Goal: Contribute content: Contribute content

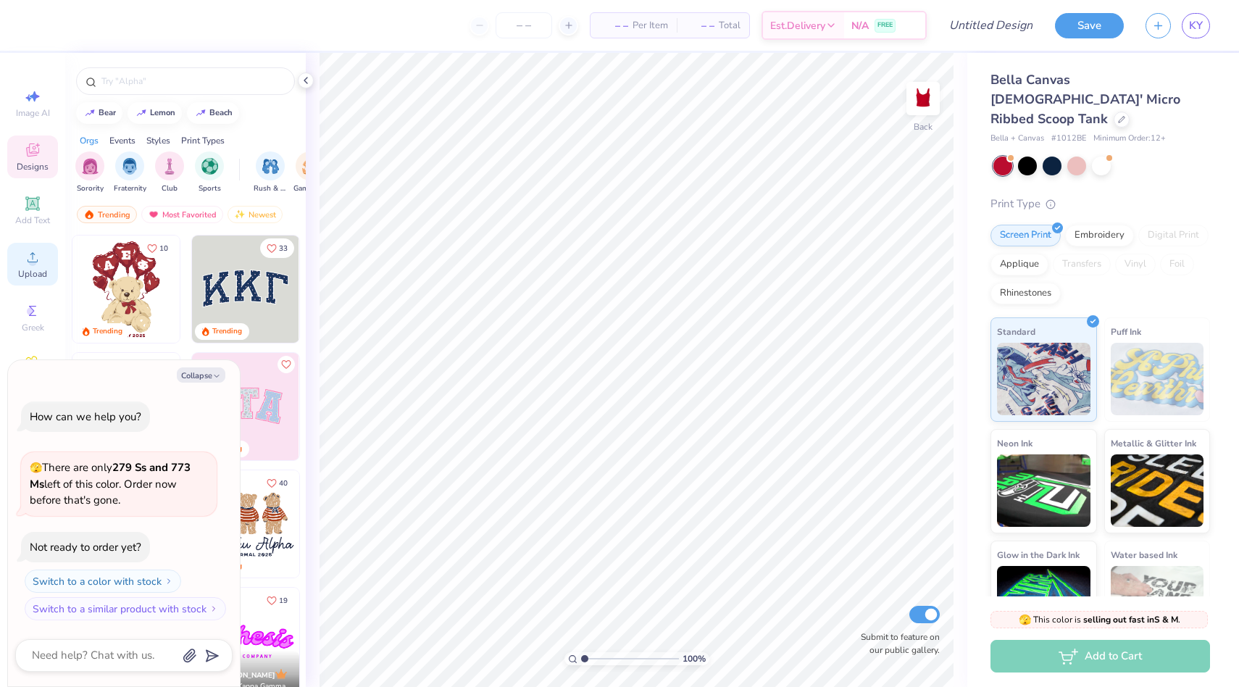
click at [40, 257] on icon at bounding box center [32, 257] width 17 height 17
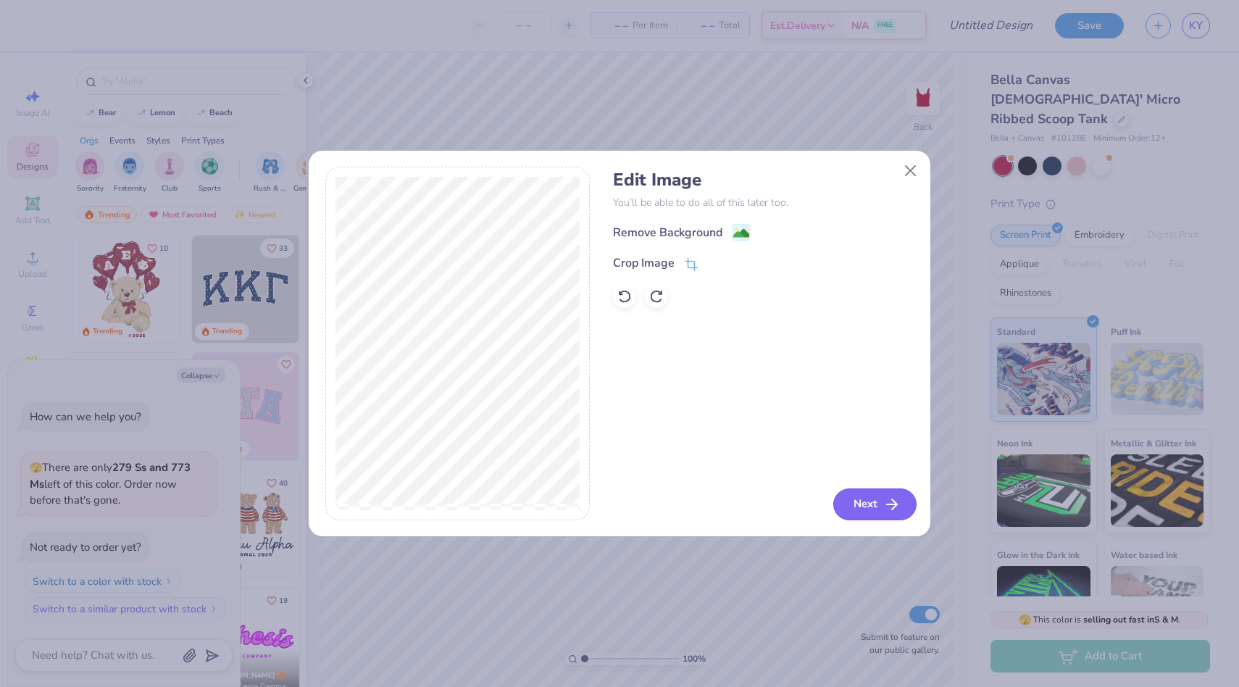
click at [859, 507] on button "Next" at bounding box center [875, 505] width 83 height 32
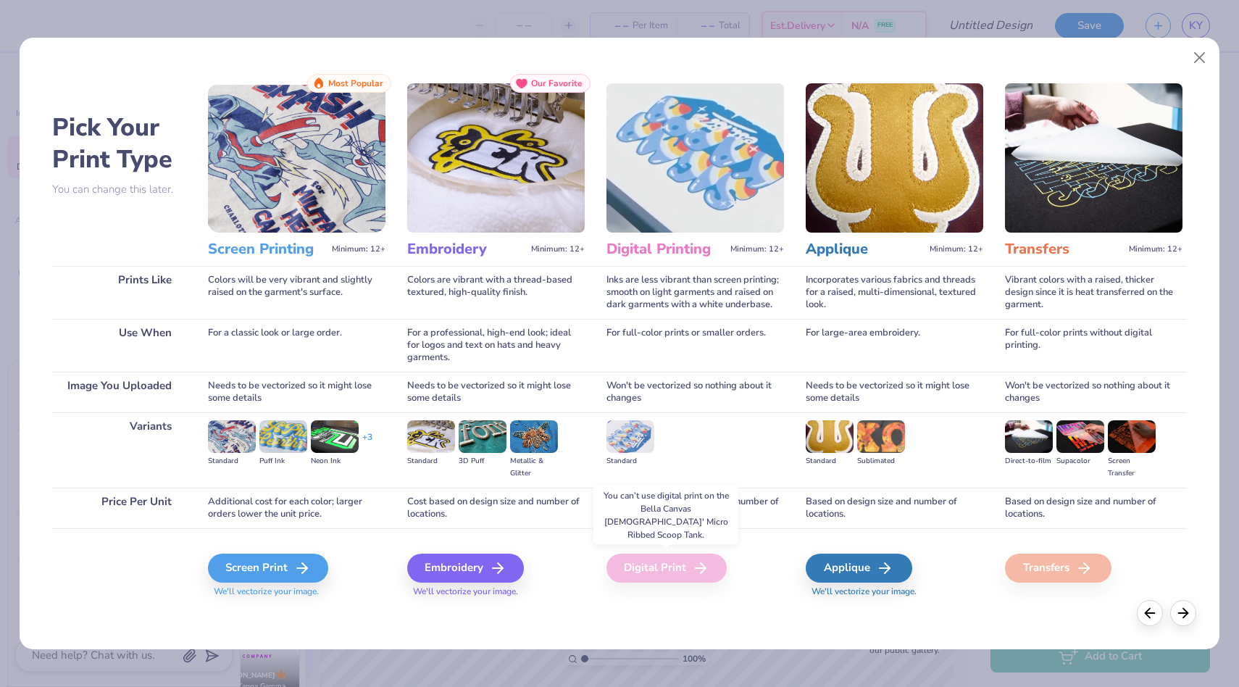
click at [665, 570] on div "Digital Print" at bounding box center [667, 568] width 120 height 29
click at [252, 560] on div "Screen Print" at bounding box center [270, 568] width 120 height 29
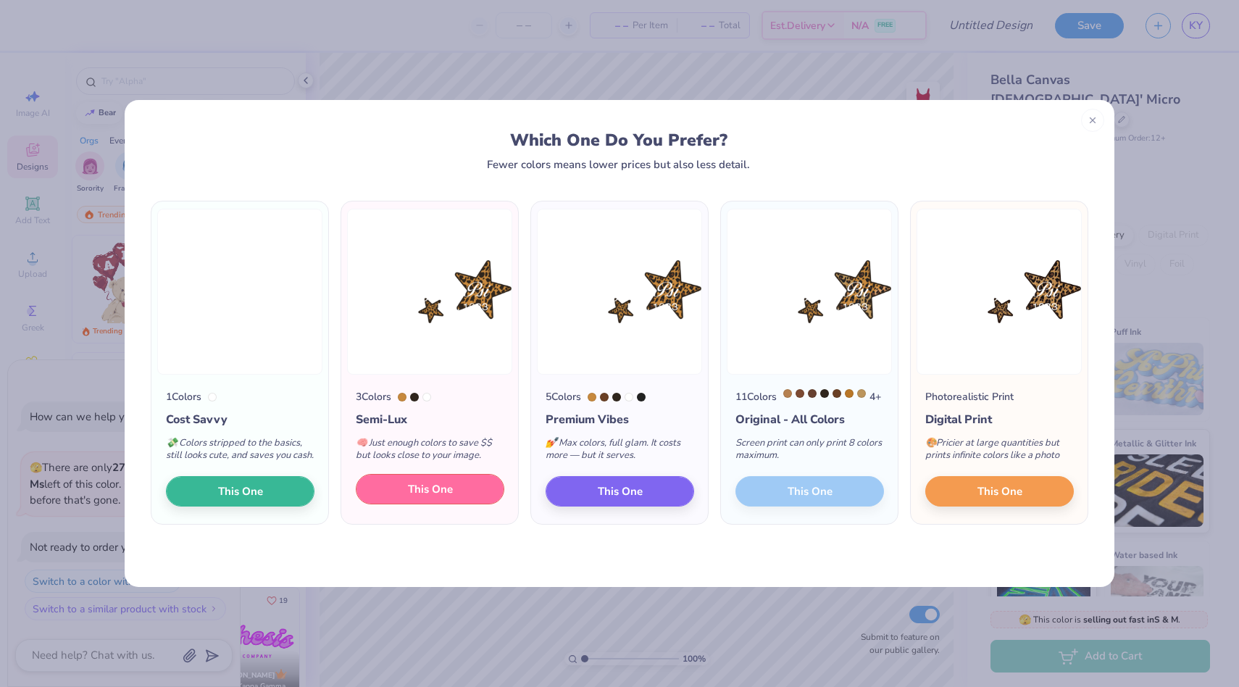
click at [477, 503] on button "This One" at bounding box center [430, 489] width 149 height 30
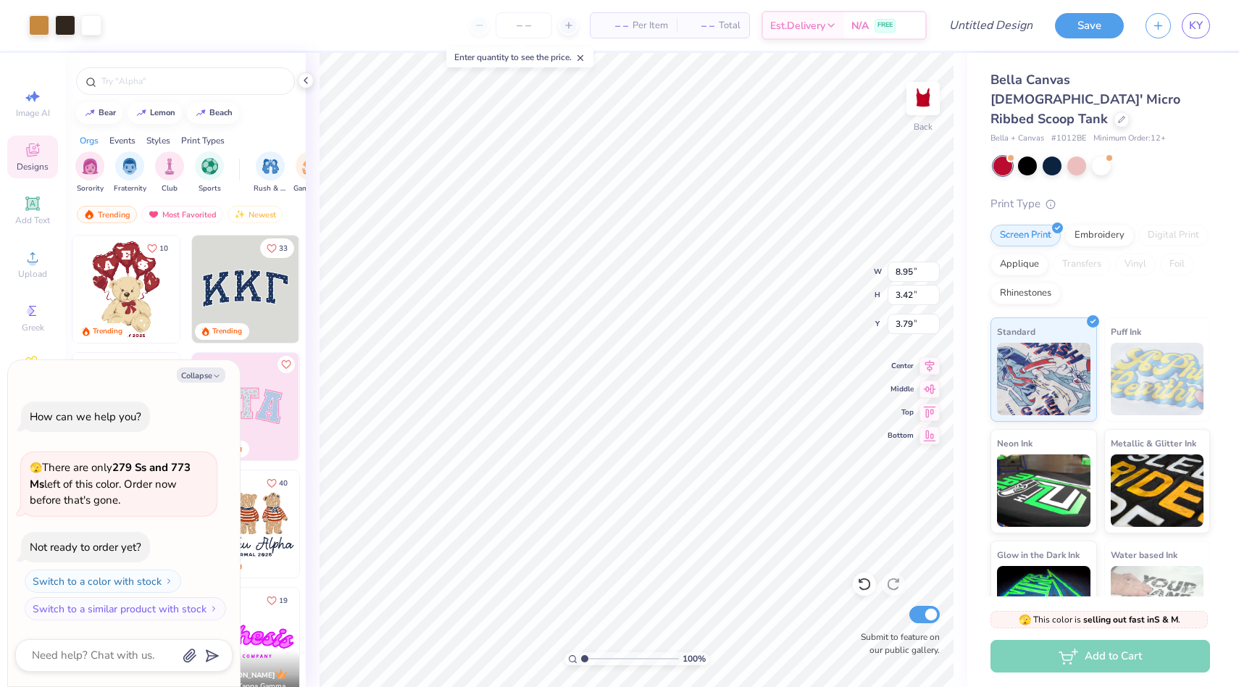
type textarea "x"
type input "4.22"
type input "1.61"
type input "5.60"
type textarea "x"
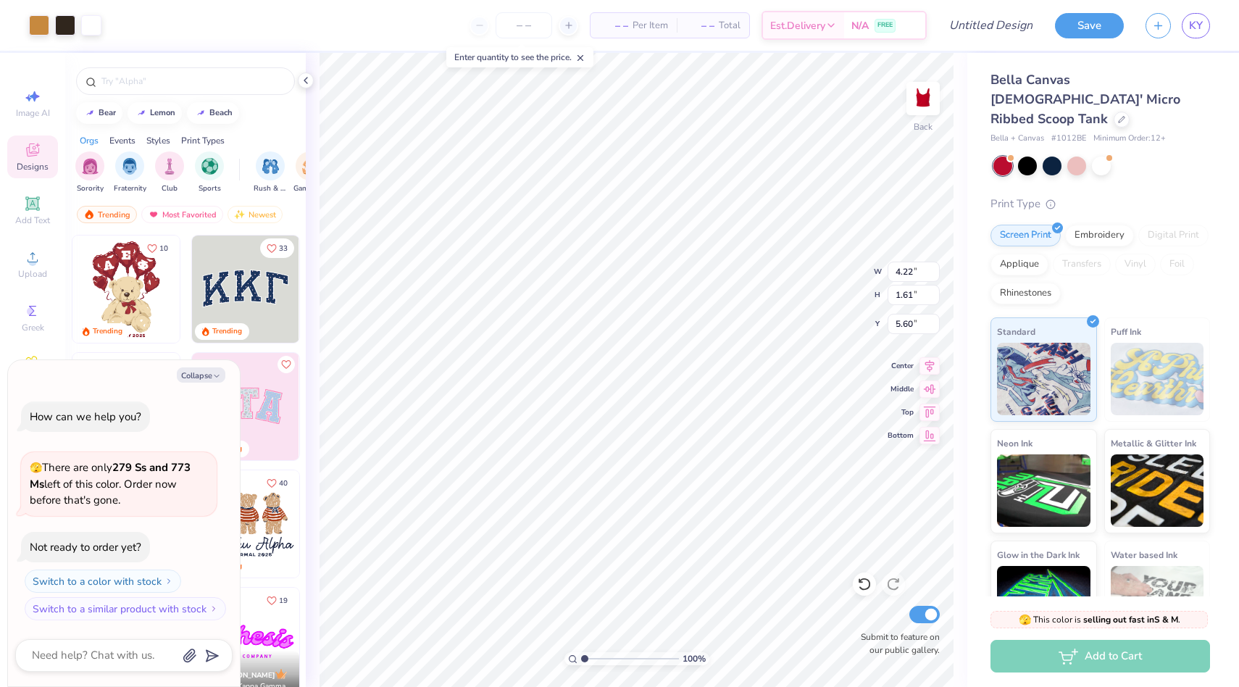
type input "4.87"
type input "1.86"
type input "5.35"
type textarea "x"
type input "2.00"
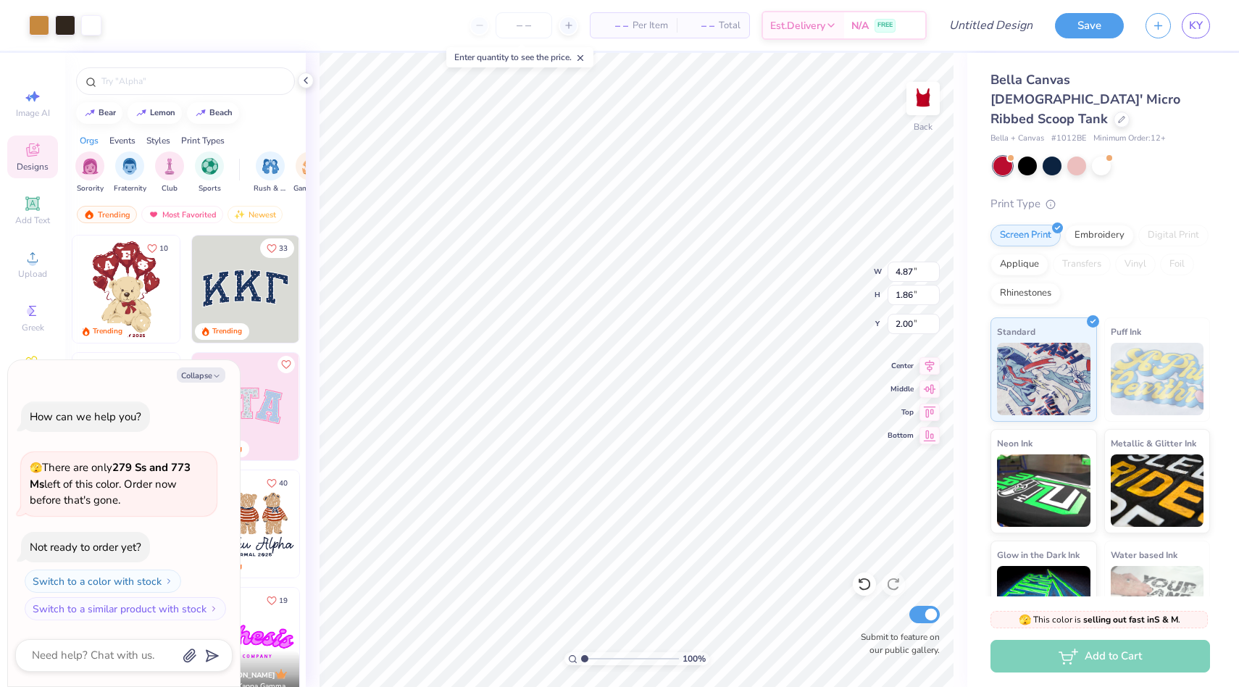
type textarea "x"
type input "4.31"
type input "1.65"
type input "2.21"
type textarea "x"
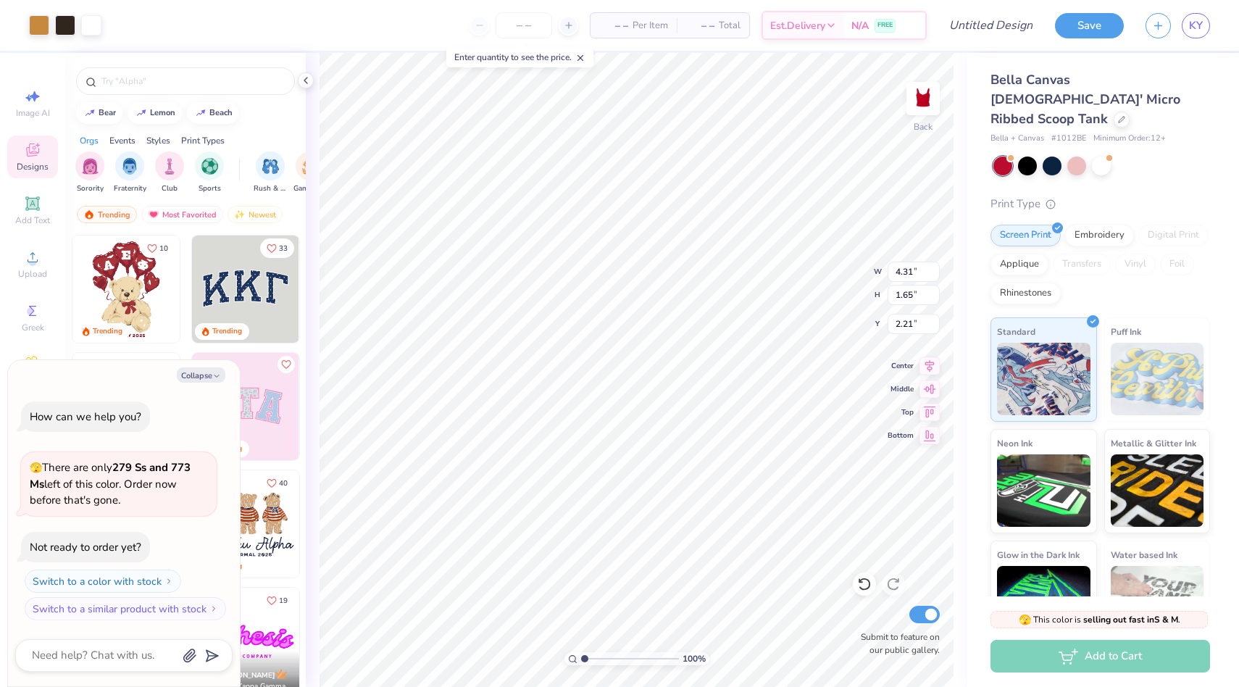
type input "2.00"
type textarea "x"
type input "1.52"
type textarea "x"
click at [1008, 28] on input "Design Title" at bounding box center [973, 25] width 142 height 29
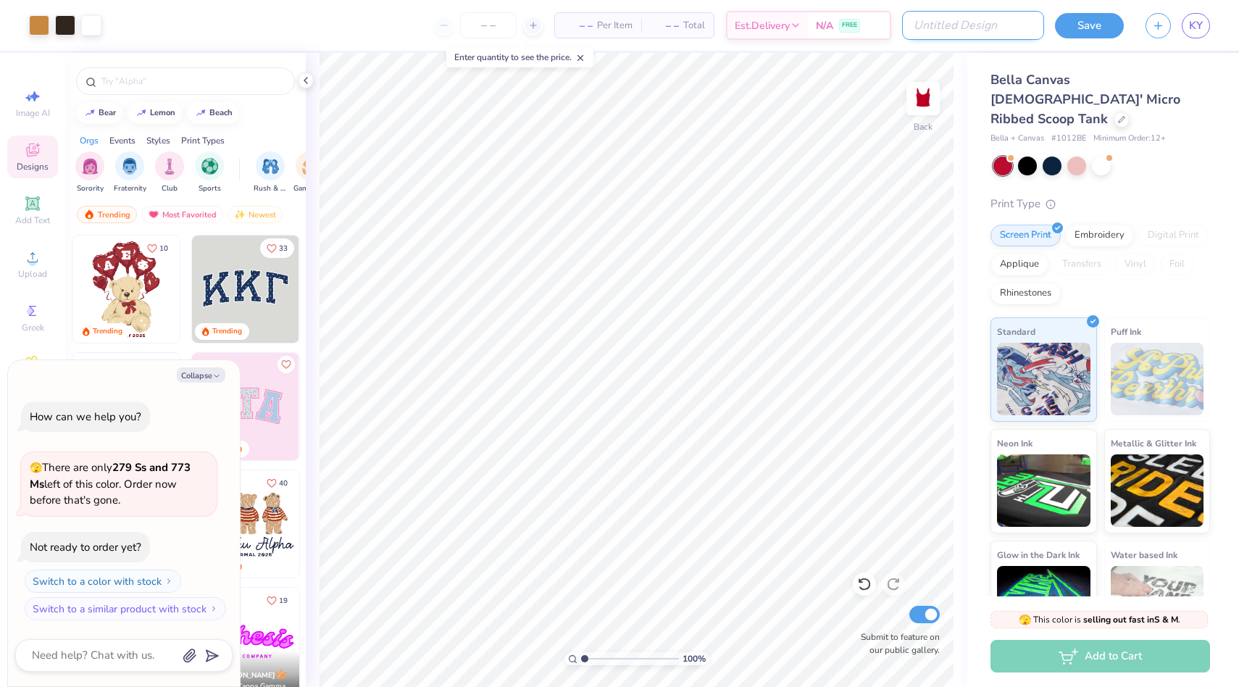
type input "C"
type textarea "x"
type input "Ch"
type textarea "x"
type input "Che"
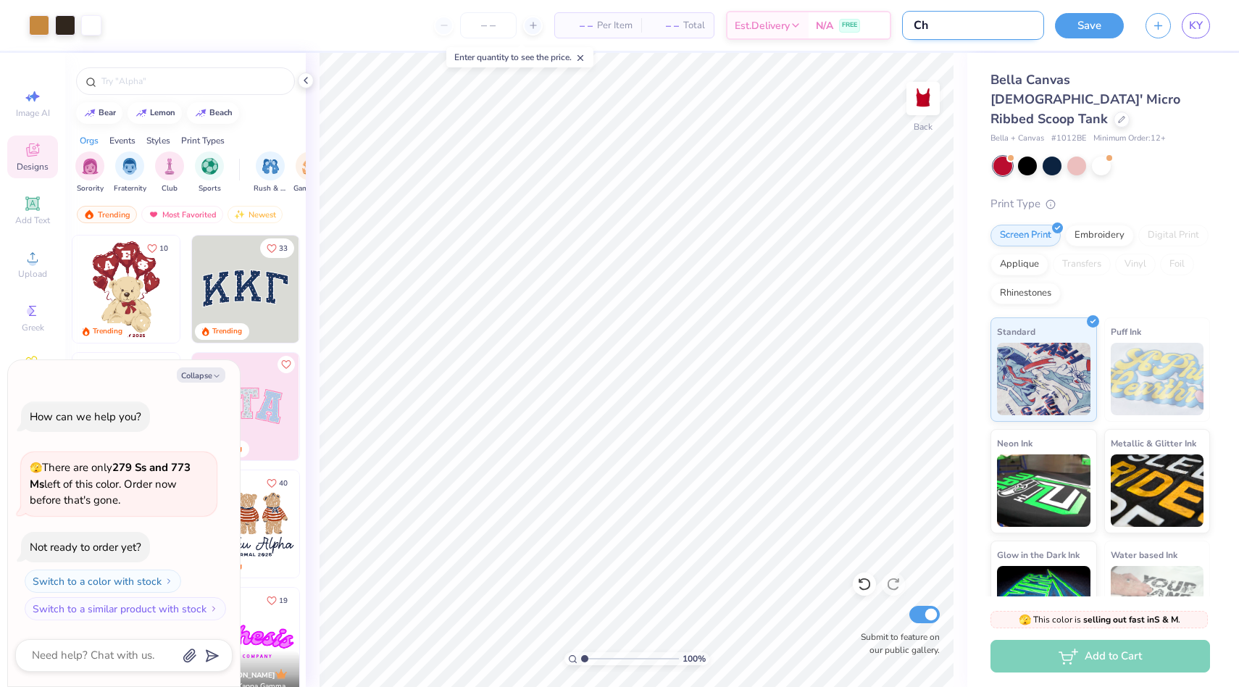
type textarea "x"
type input "Chee"
type textarea "x"
type input "Cheet"
type textarea "x"
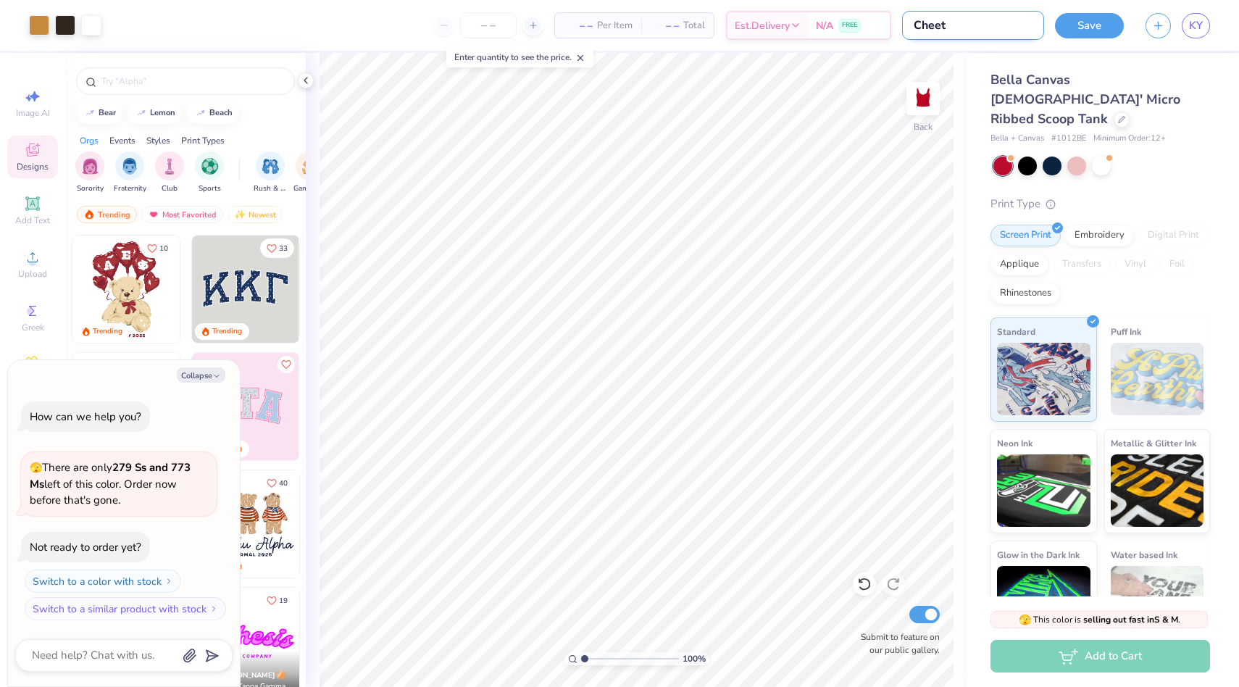
type input "Cheeta"
type textarea "x"
type input "Cheetah"
type textarea "x"
type input "Cheetah"
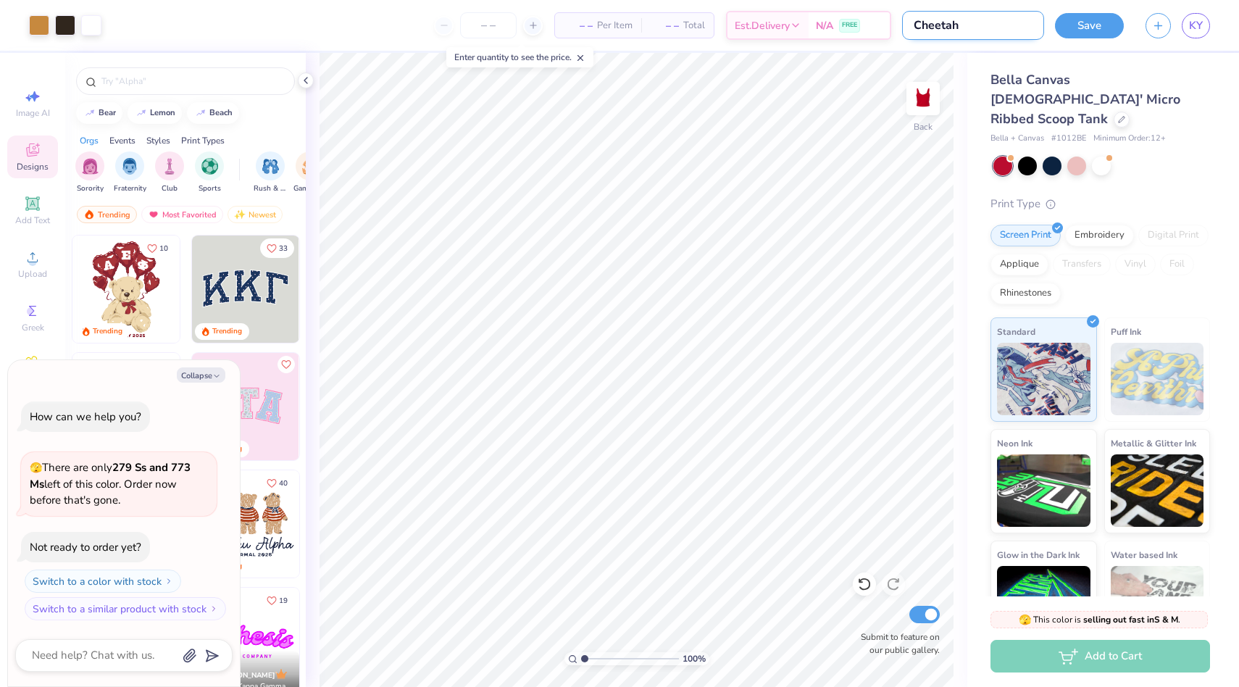
type textarea "x"
type input "Cheetah S"
type textarea "x"
type input "Cheetah St"
type textarea "x"
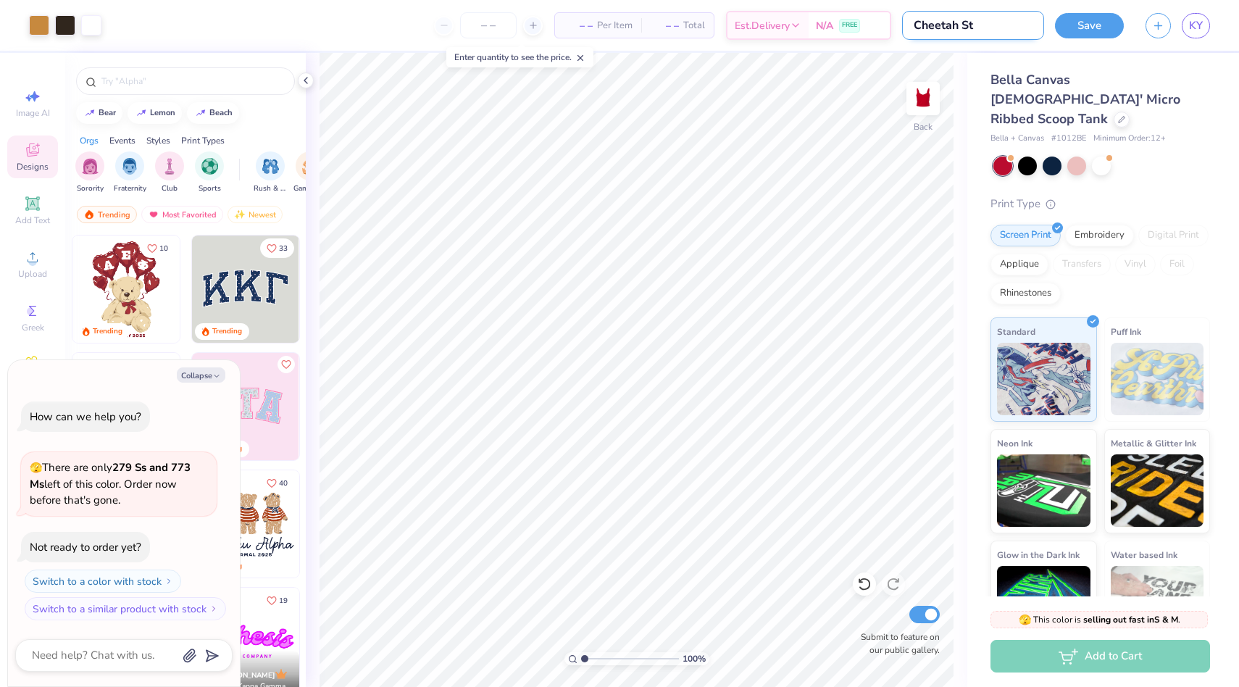
type input "Cheetah Sta"
type textarea "x"
type input "Cheetah Star"
type textarea "x"
type input "Cheetah Star"
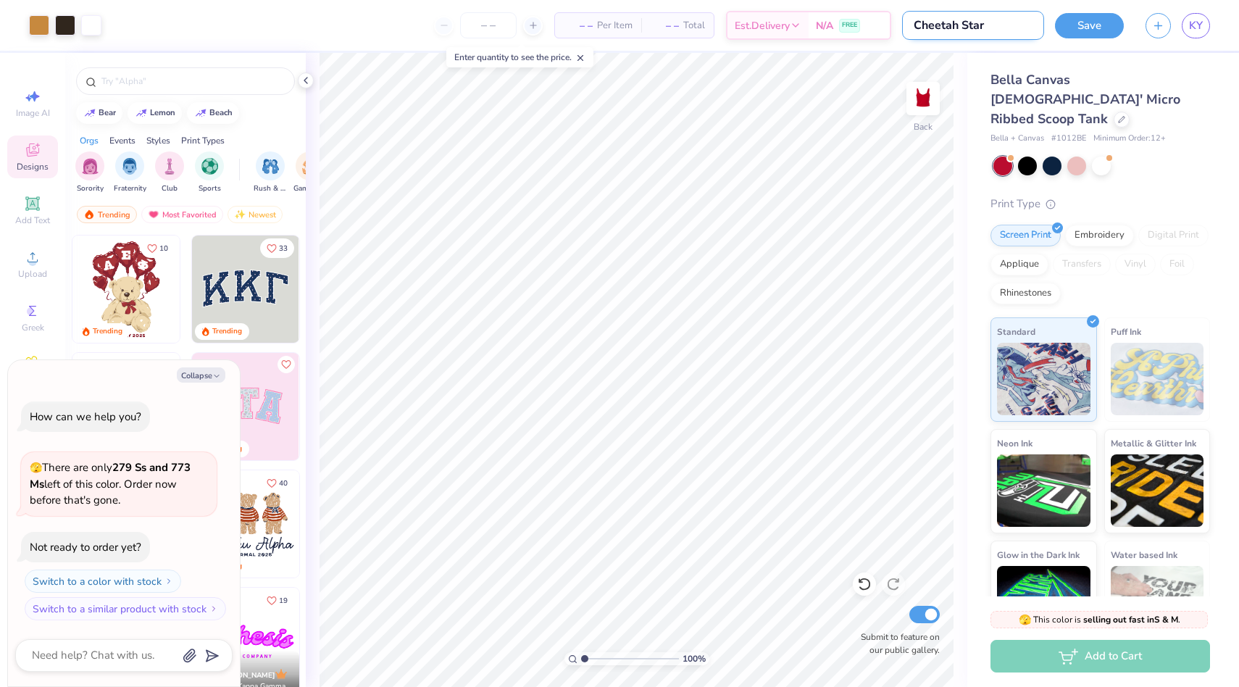
type textarea "x"
type input "Cheetah Star D"
type textarea "x"
type input "Cheetah Star De"
type textarea "x"
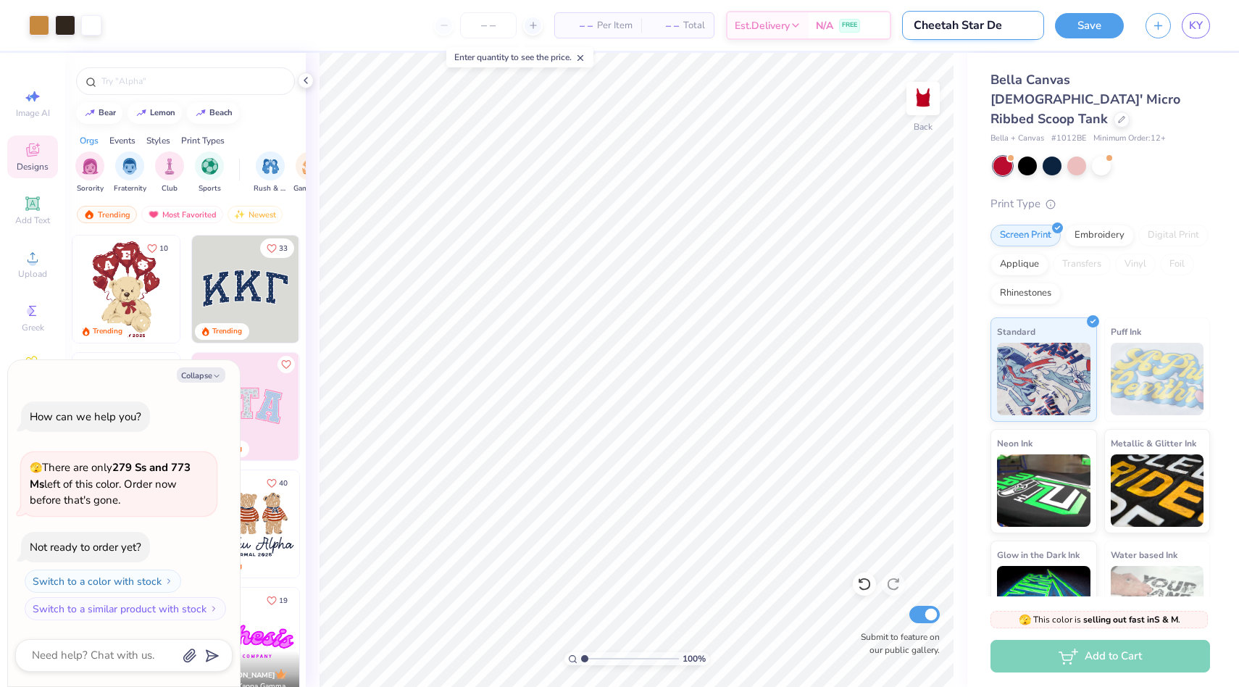
type input "Cheetah Star Des"
type textarea "x"
type input "Cheetah Star Desi"
type textarea "x"
type input "Cheetah Star Desig"
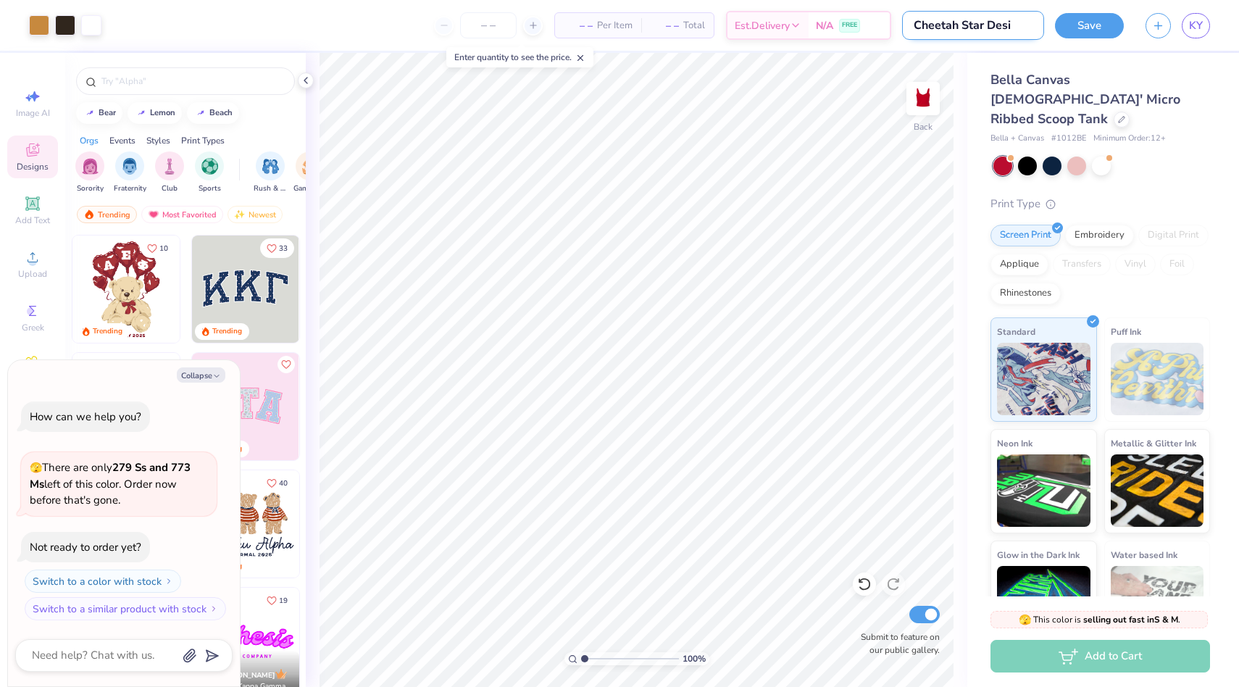
type textarea "x"
type input "Cheetah Star Desi"
type textarea "x"
type input "Cheetah Star Des"
type textarea "x"
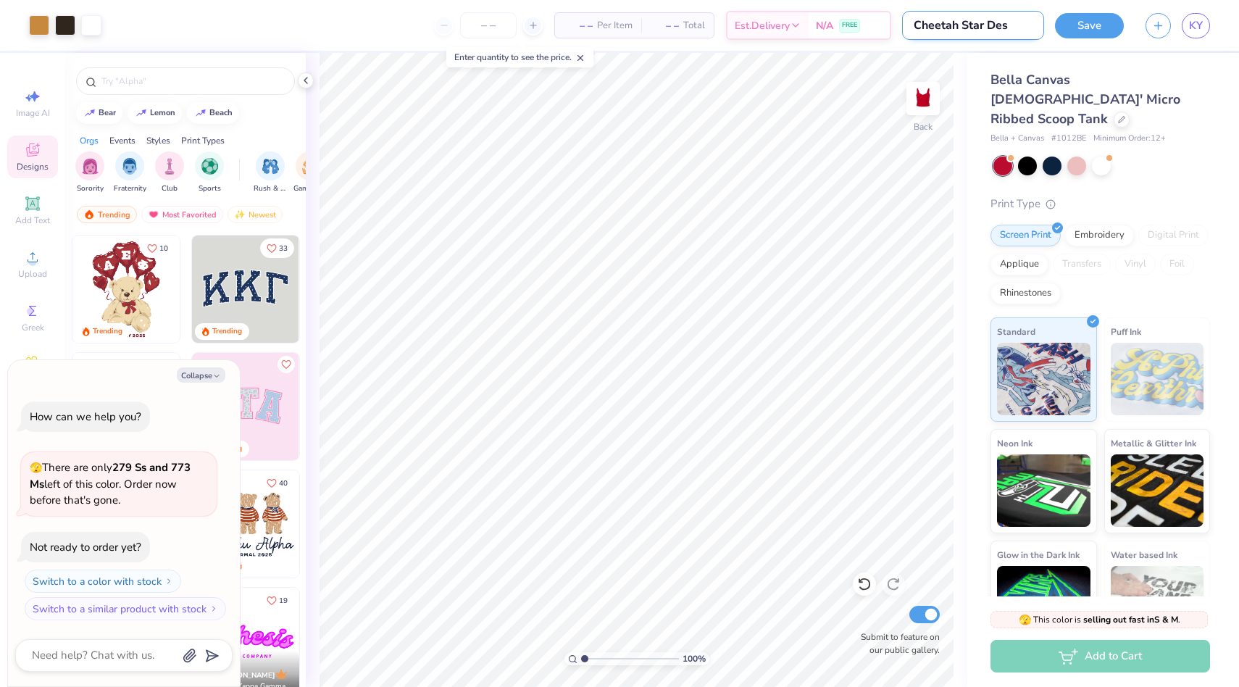
type input "Cheetah Star De"
type textarea "x"
type input "Cheetah Star D"
type textarea "x"
type input "Cheetah Star"
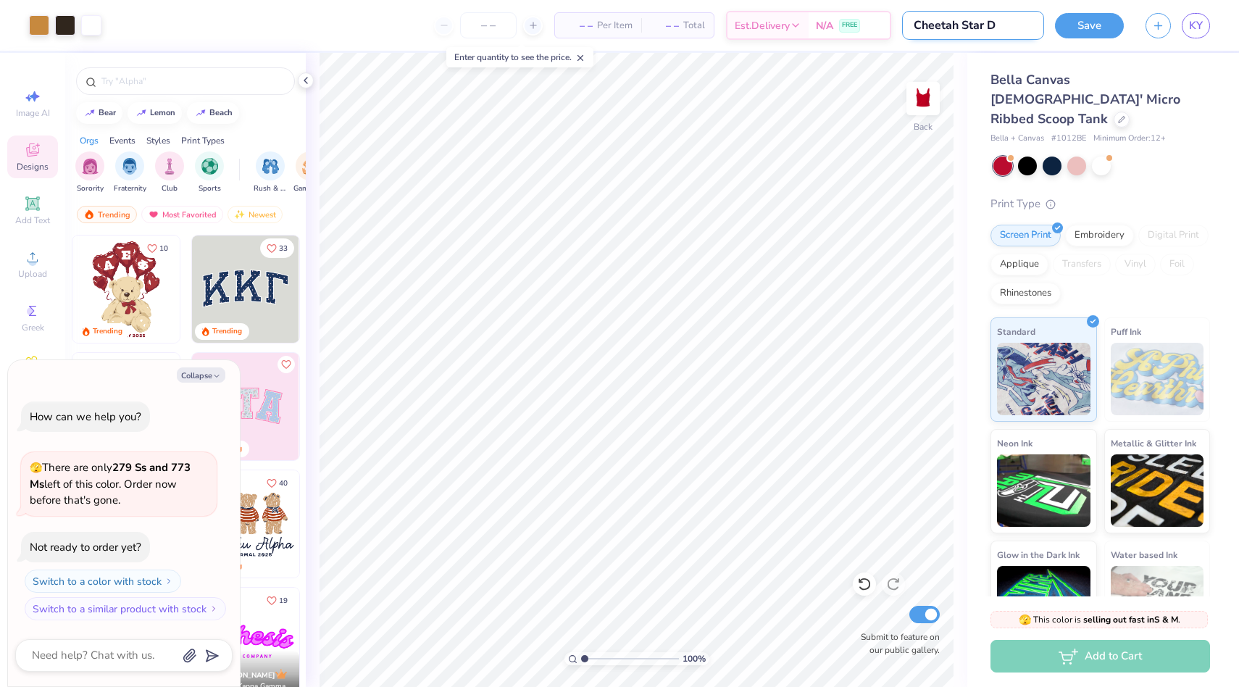
type textarea "x"
type input "Cheetah Star T"
type textarea "x"
type input "Cheetah Star Ta"
type textarea "x"
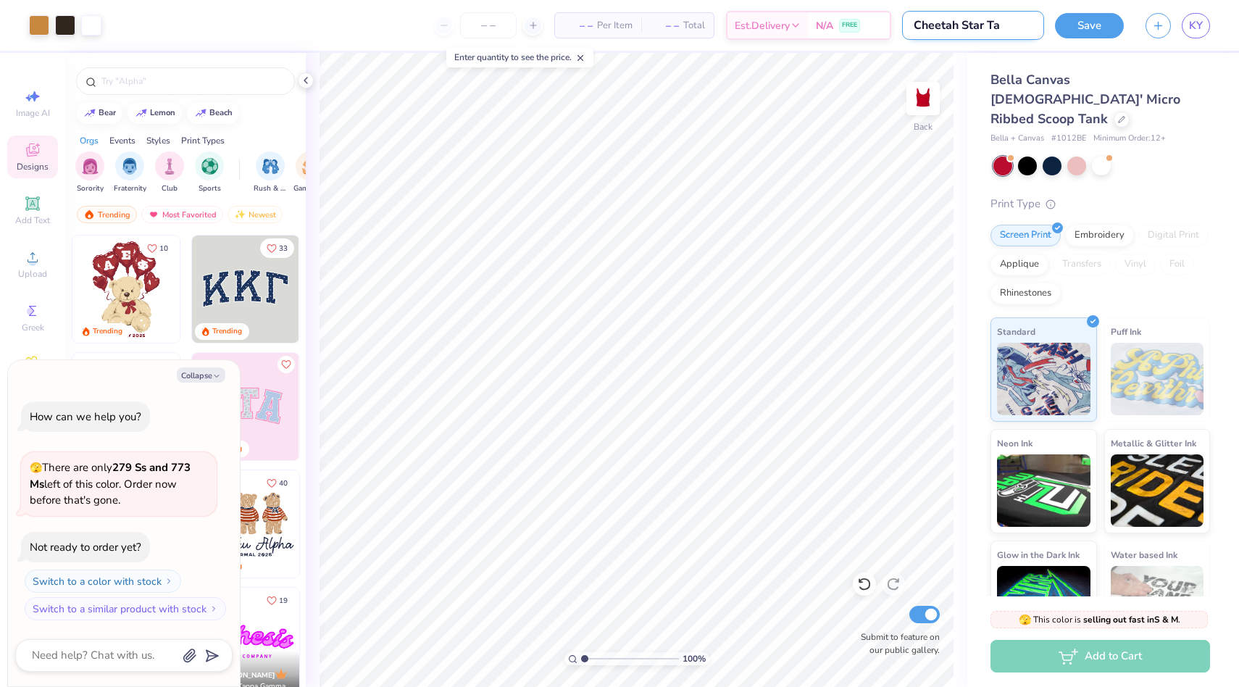
type input "Cheetah Star Tan"
type textarea "x"
type input "Cheetah Star Tank"
type textarea "x"
type input "Cheetah Star Tank"
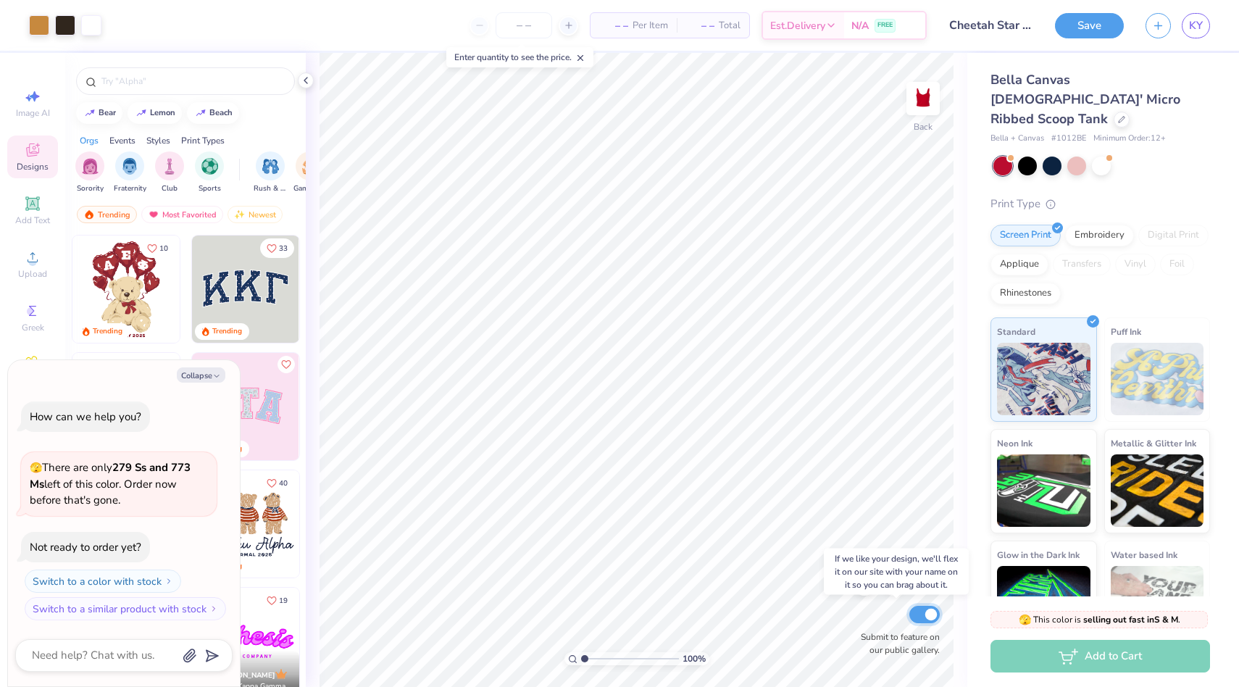
click at [925, 616] on input "Submit to feature on our public gallery." at bounding box center [925, 614] width 30 height 17
checkbox input "false"
click at [1093, 35] on button "Save" at bounding box center [1089, 23] width 69 height 25
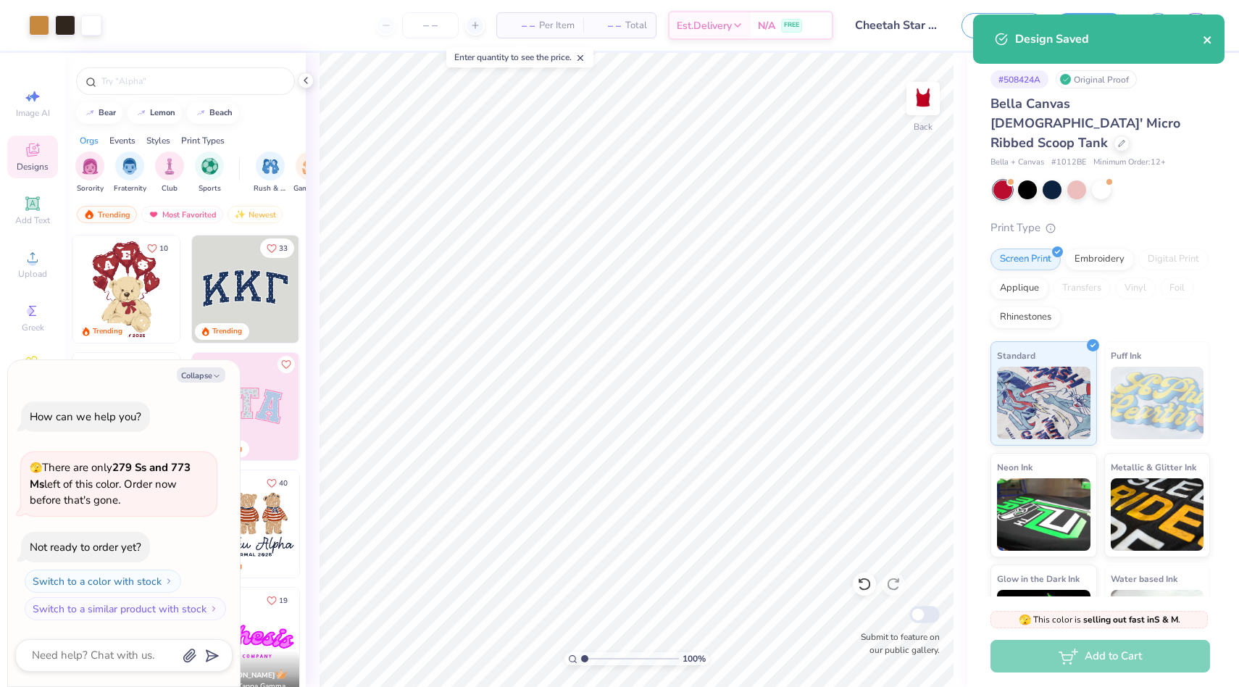
click at [1203, 41] on icon "close" at bounding box center [1208, 40] width 10 height 12
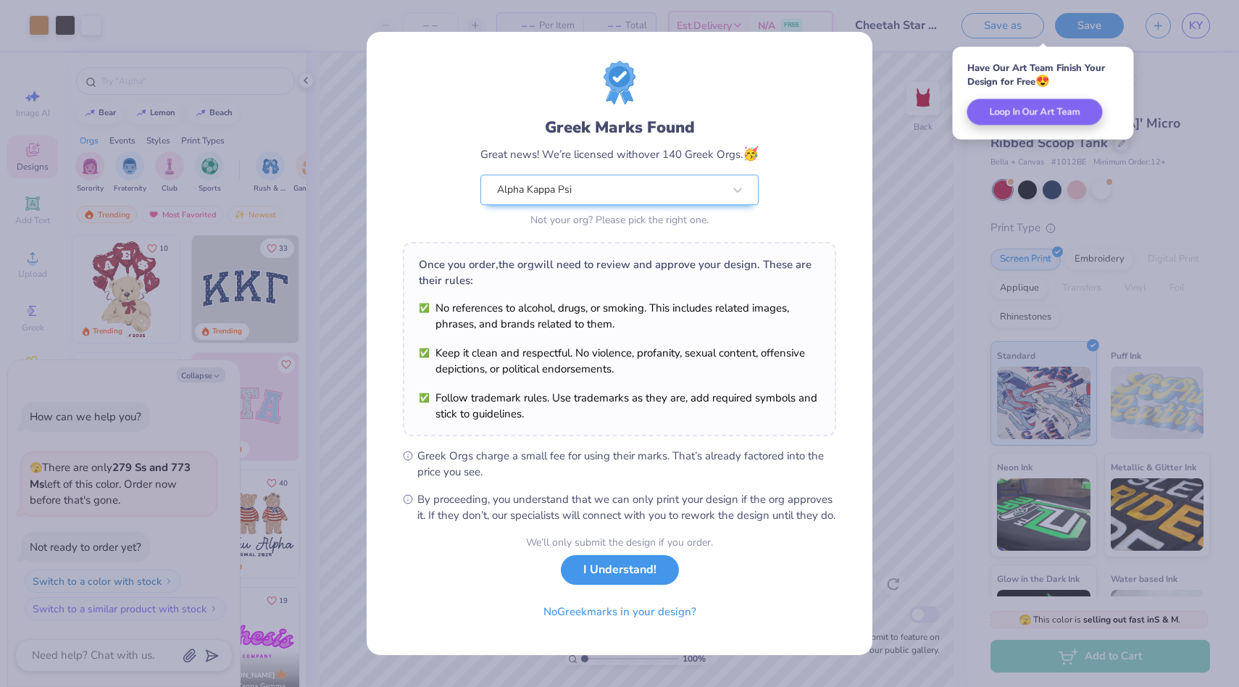
click at [644, 585] on button "I Understand!" at bounding box center [620, 570] width 118 height 30
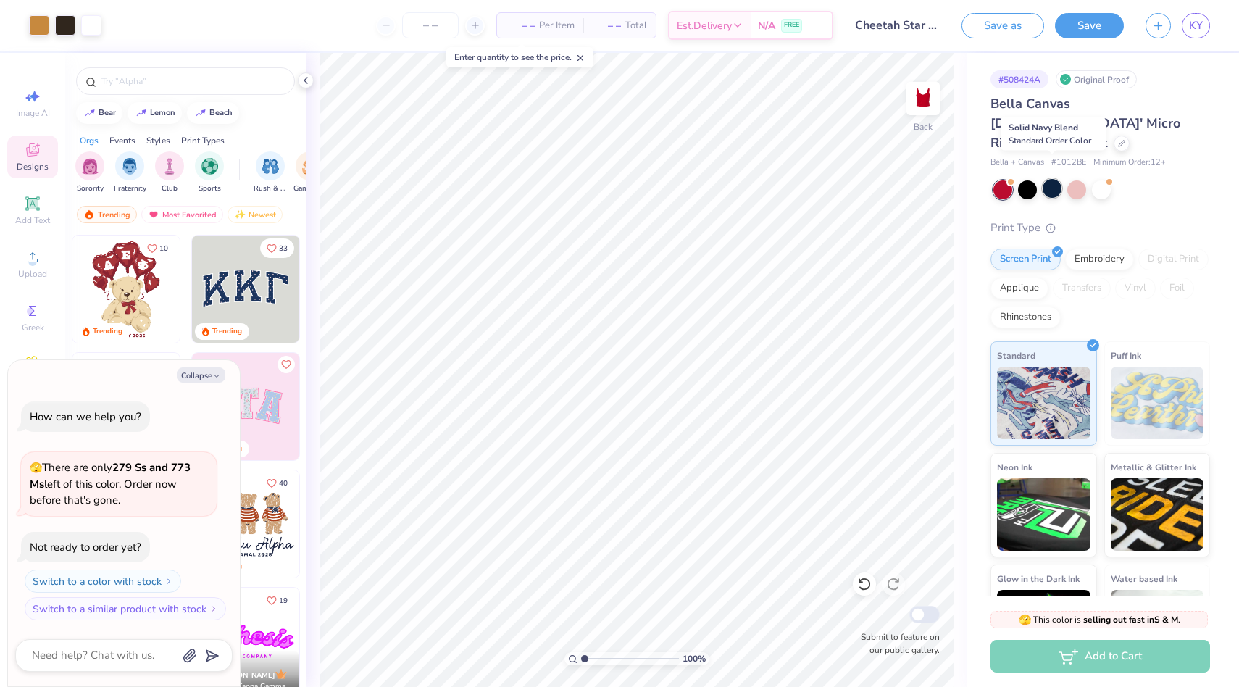
click at [1050, 179] on div at bounding box center [1052, 188] width 19 height 19
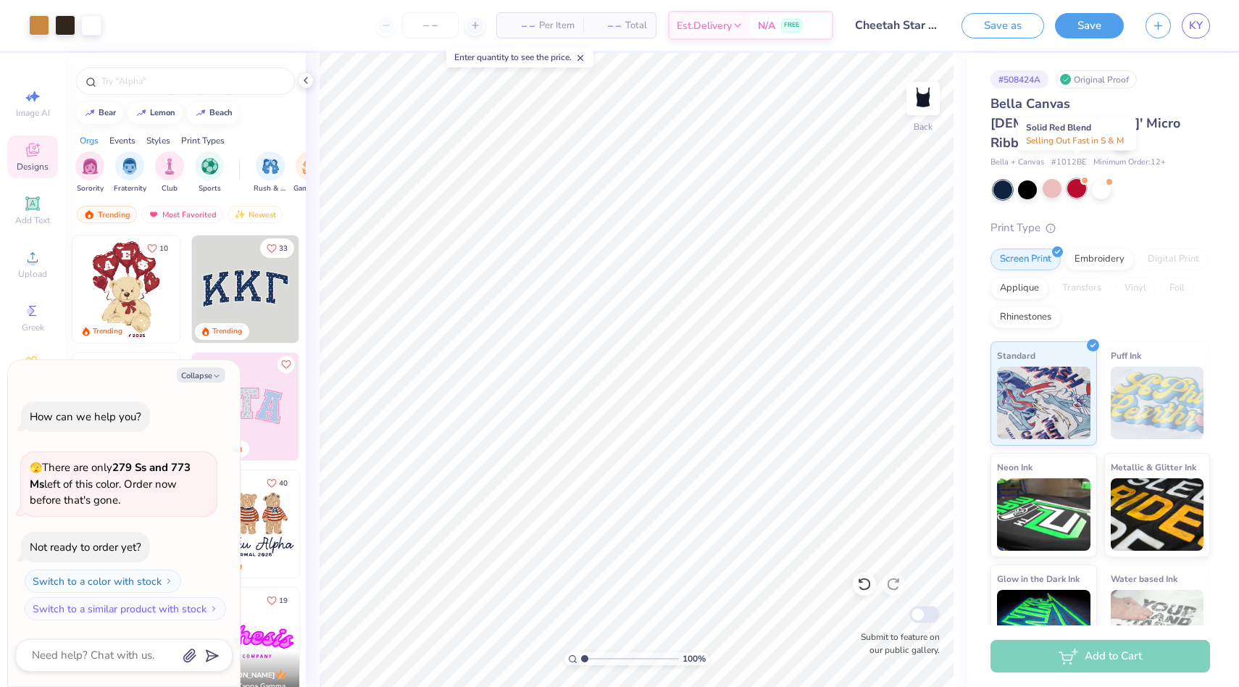
click at [1071, 179] on div at bounding box center [1077, 188] width 19 height 19
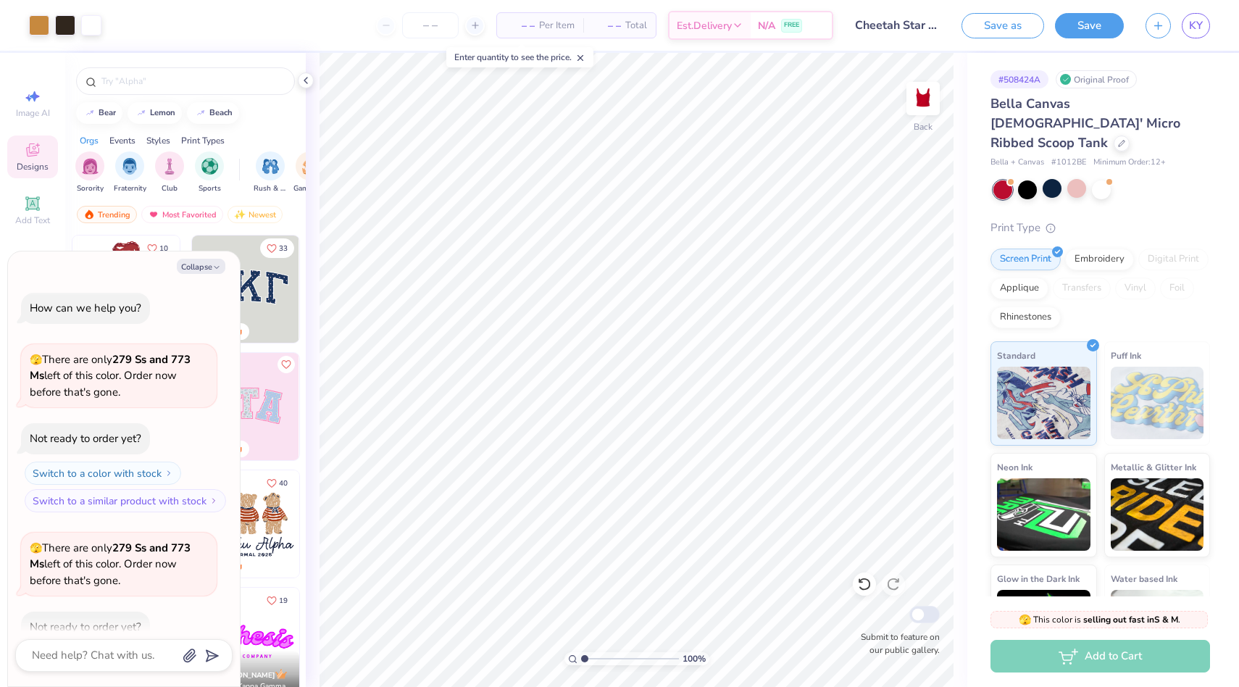
scroll to position [80, 0]
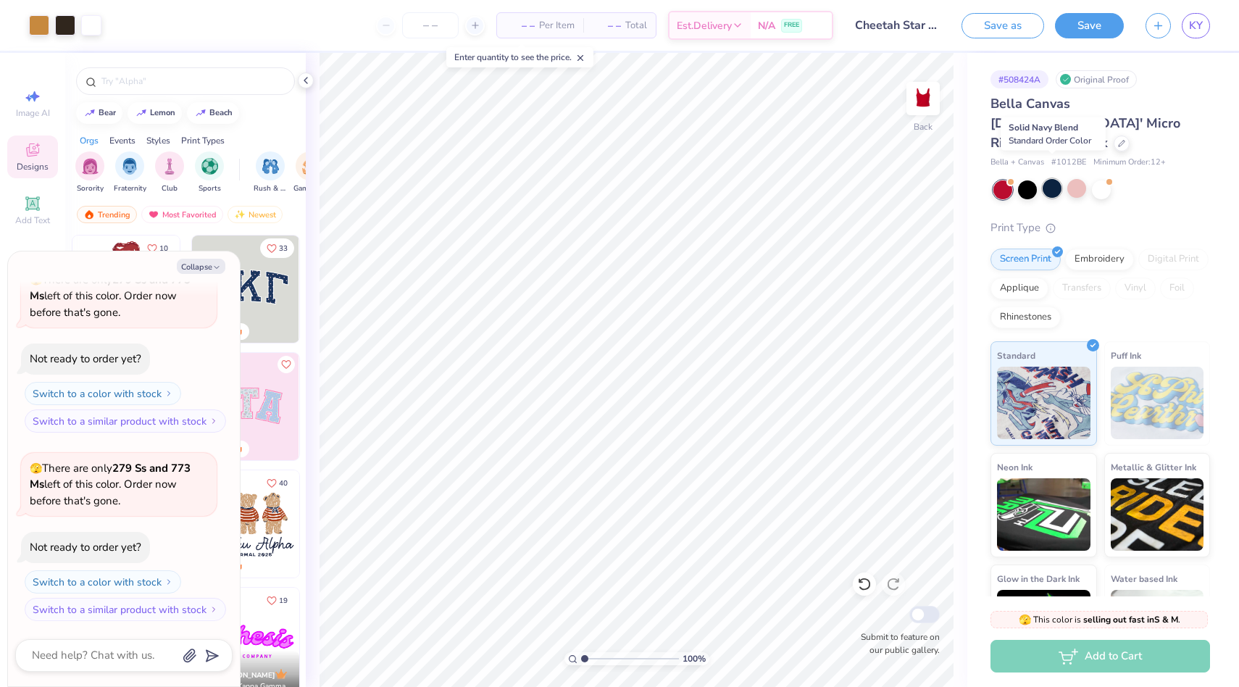
click at [1050, 179] on div at bounding box center [1052, 188] width 19 height 19
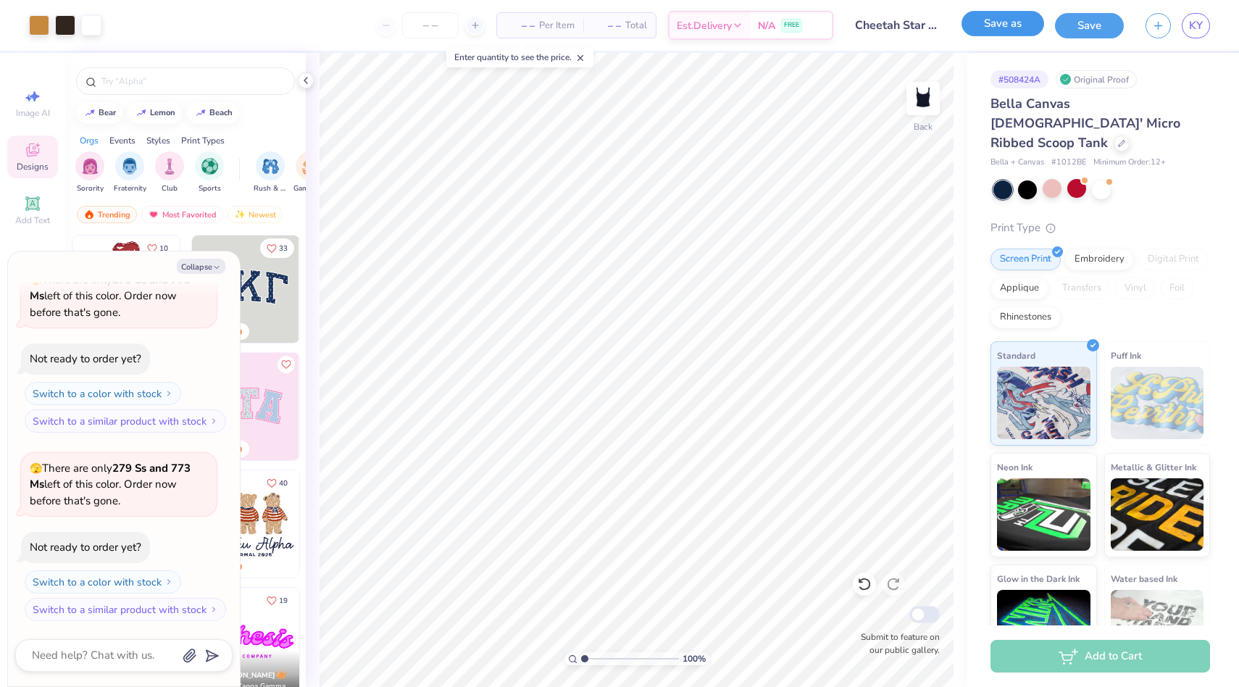
click at [975, 22] on button "Save as" at bounding box center [1003, 23] width 83 height 25
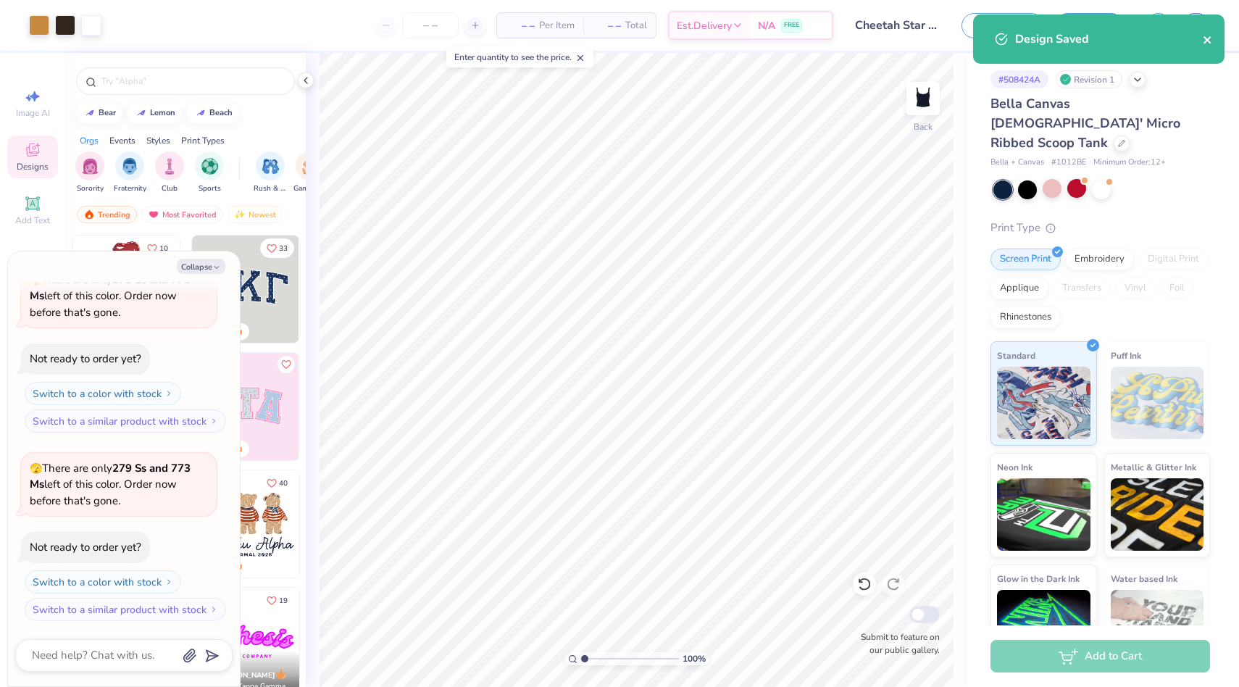
click at [1208, 45] on icon "close" at bounding box center [1208, 40] width 10 height 12
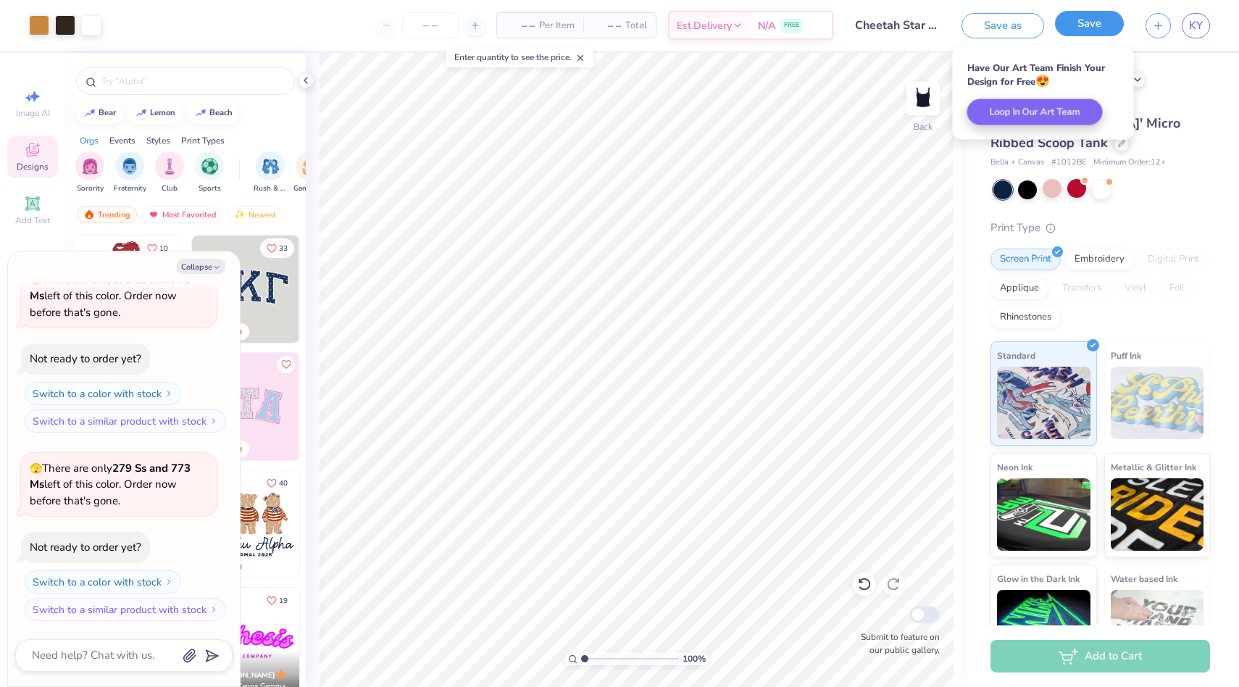
click at [1066, 31] on button "Save" at bounding box center [1089, 23] width 69 height 25
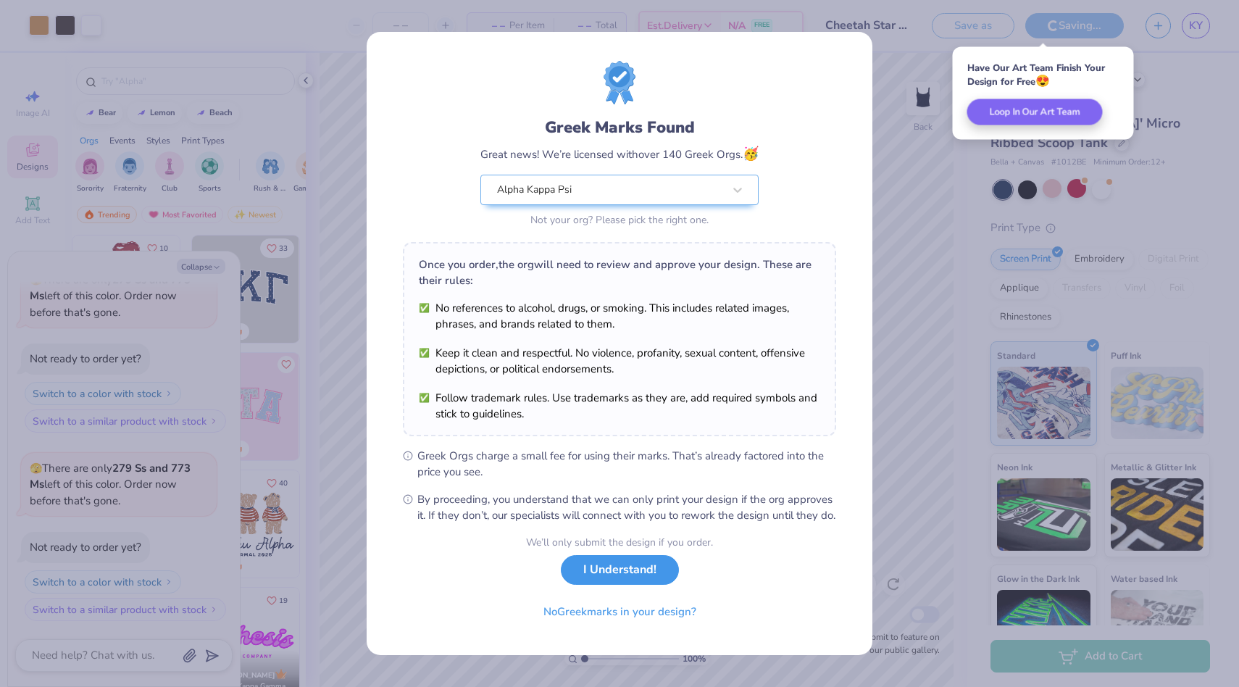
click at [608, 578] on button "I Understand!" at bounding box center [620, 570] width 118 height 30
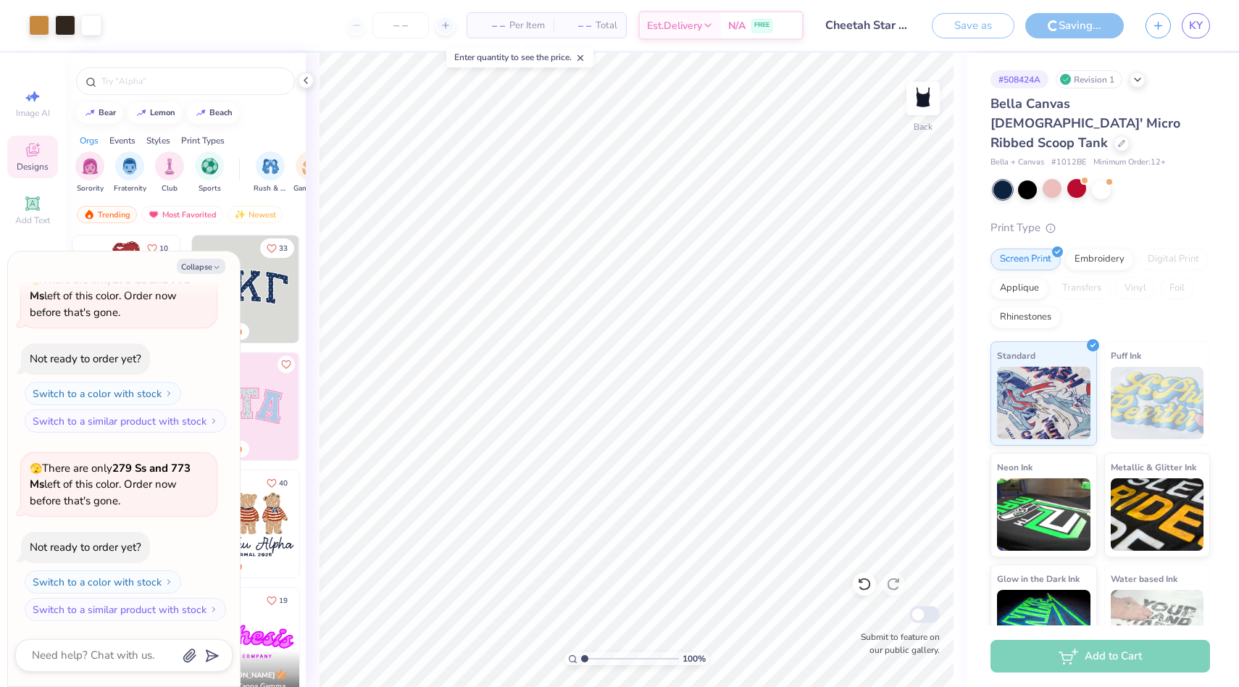
type textarea "x"
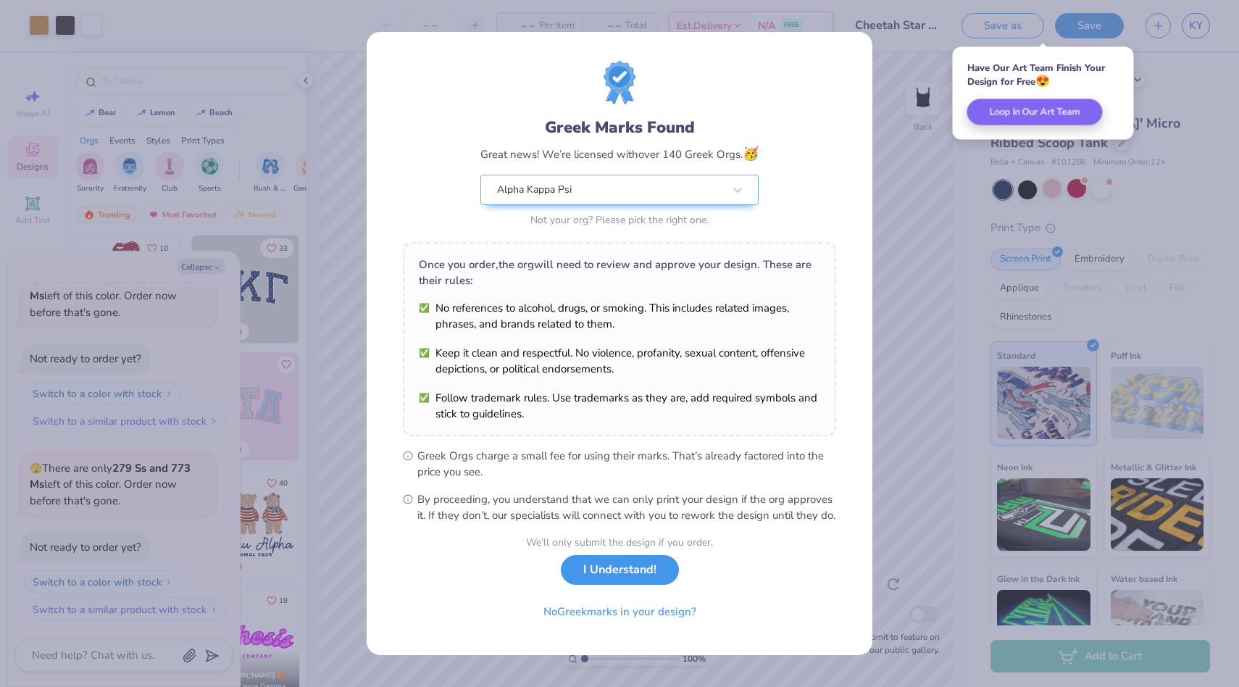
click at [629, 578] on button "I Understand!" at bounding box center [620, 570] width 118 height 30
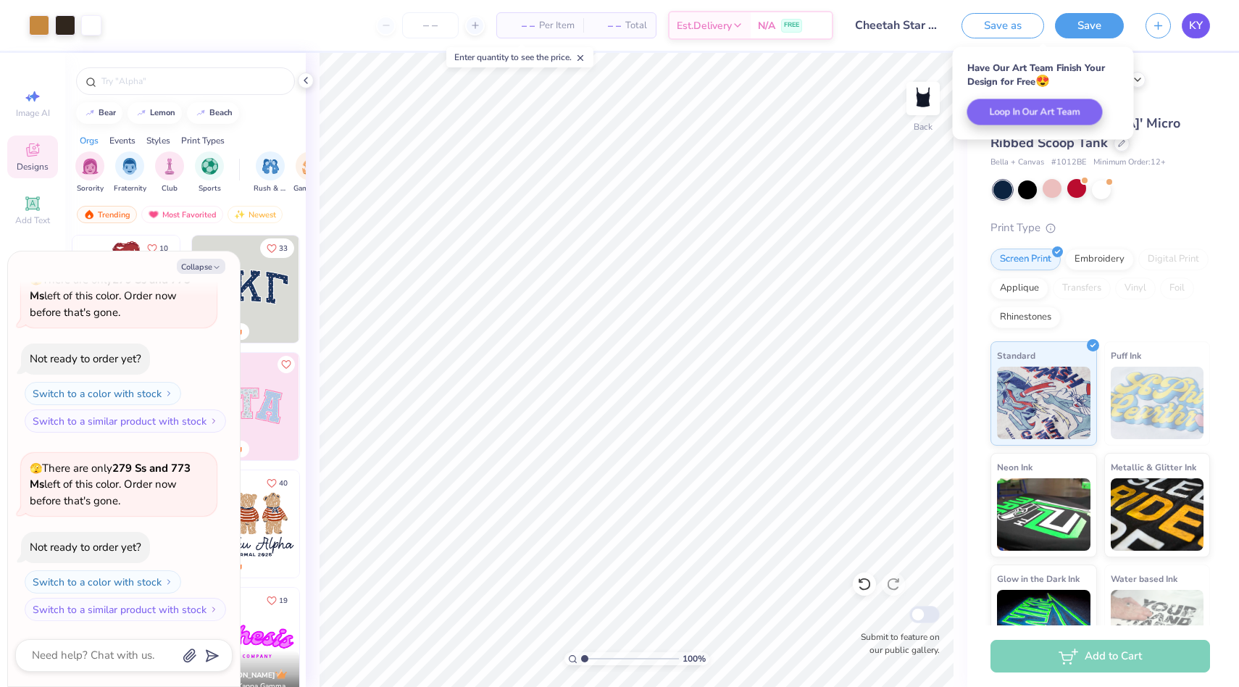
click at [1196, 26] on span "KY" at bounding box center [1196, 25] width 14 height 17
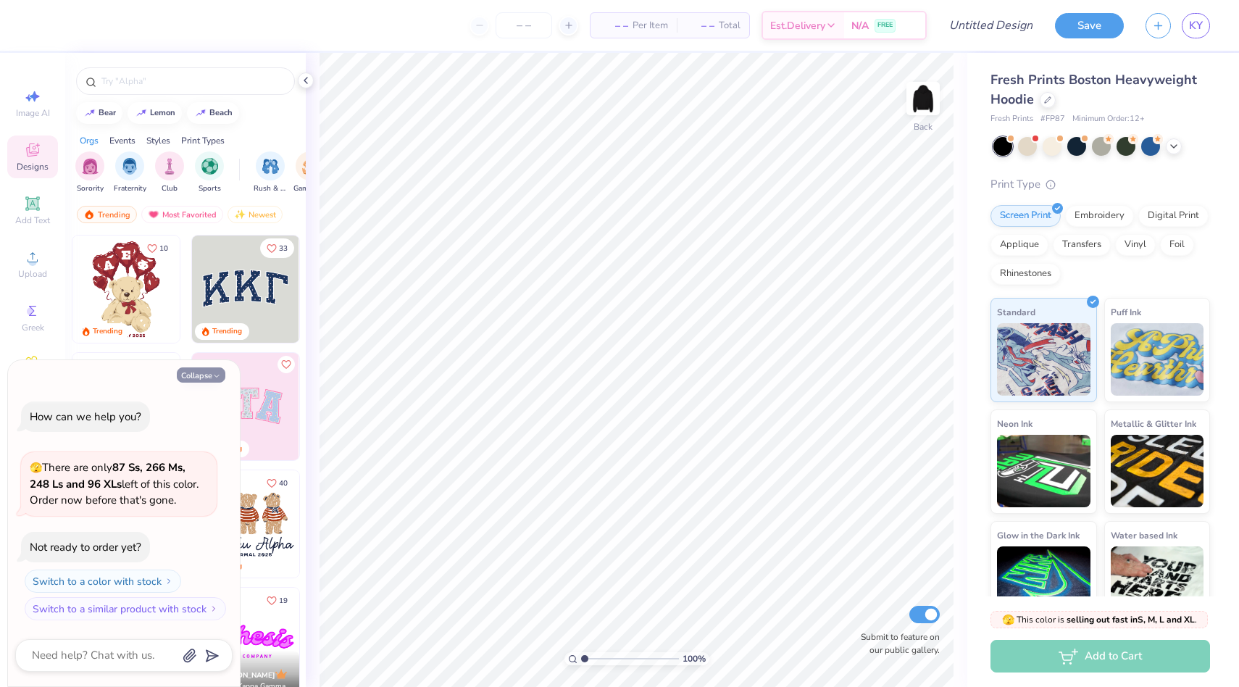
click at [199, 378] on button "Collapse" at bounding box center [201, 374] width 49 height 15
type textarea "x"
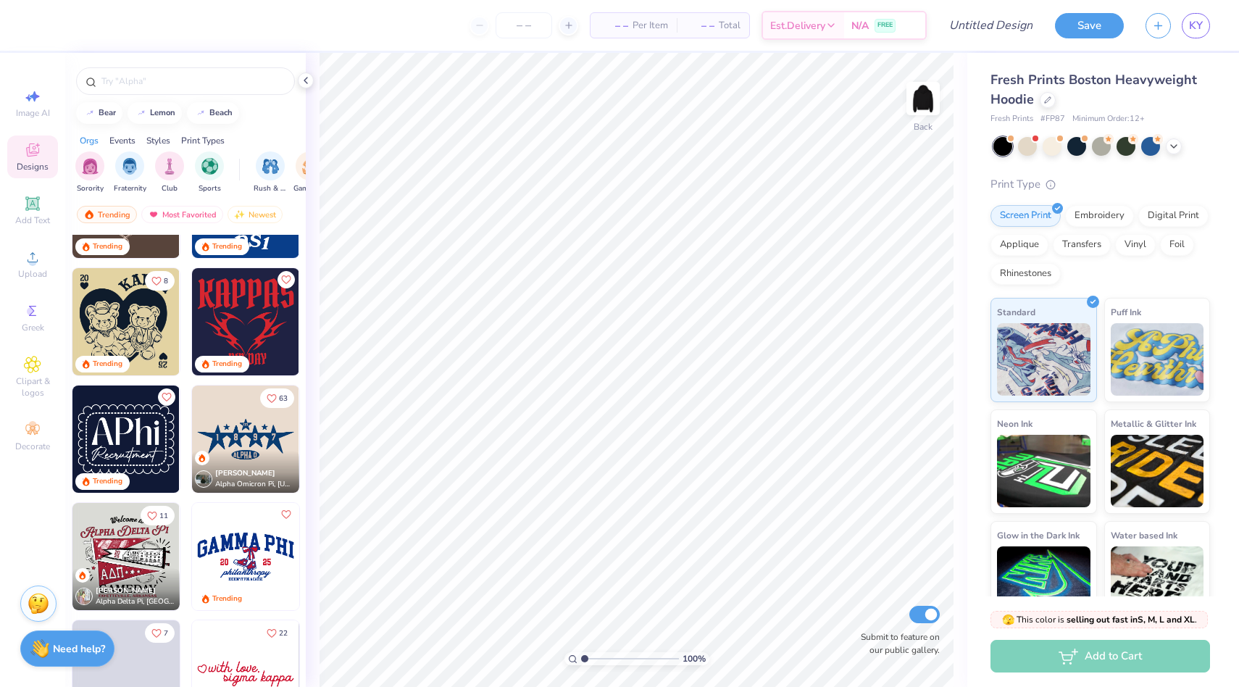
scroll to position [636, 0]
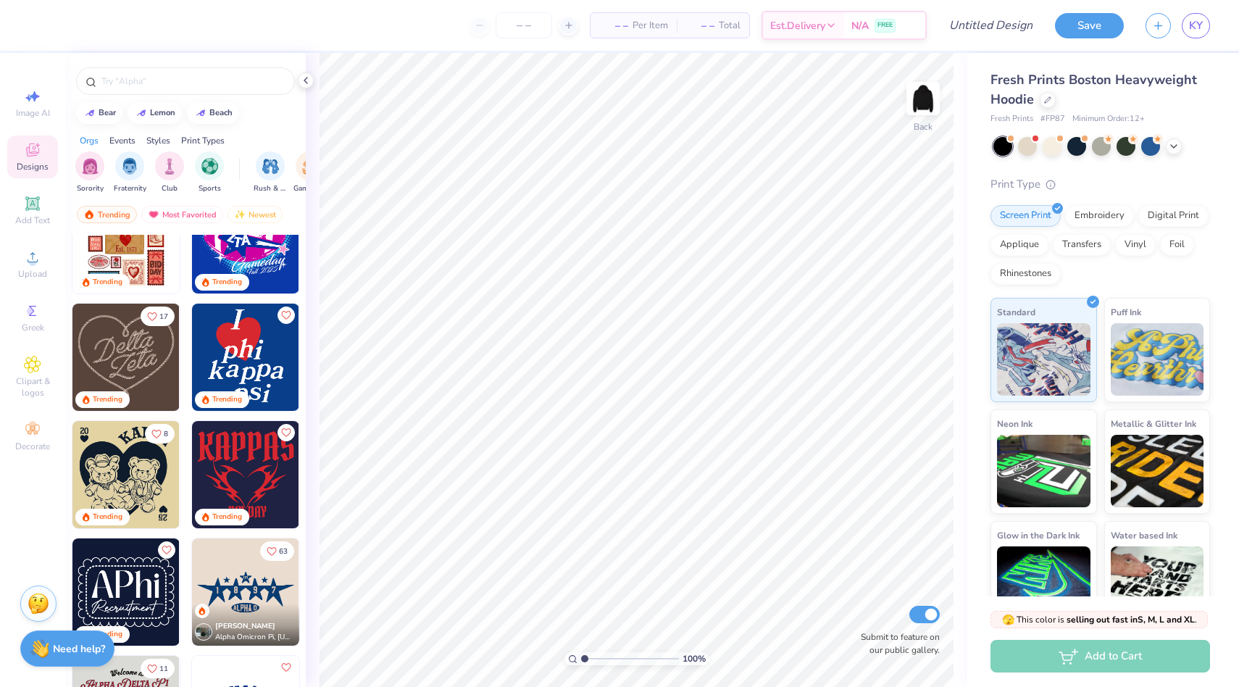
click at [220, 366] on img at bounding box center [245, 357] width 107 height 107
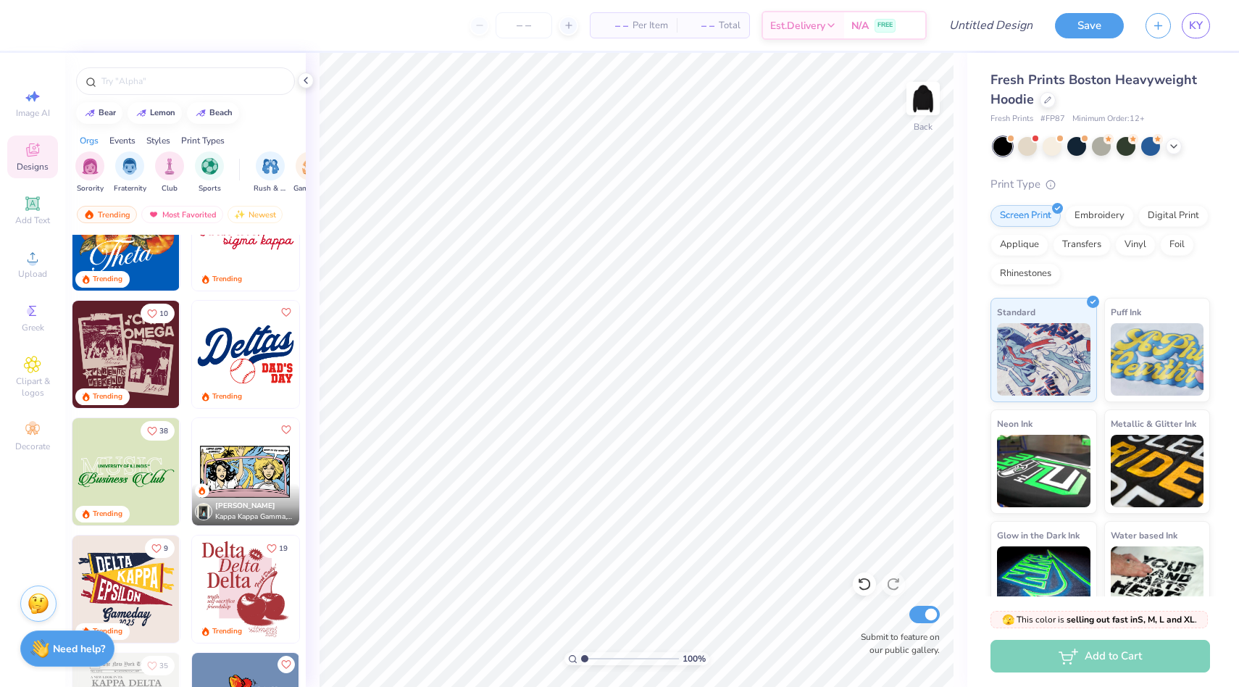
scroll to position [1248, 0]
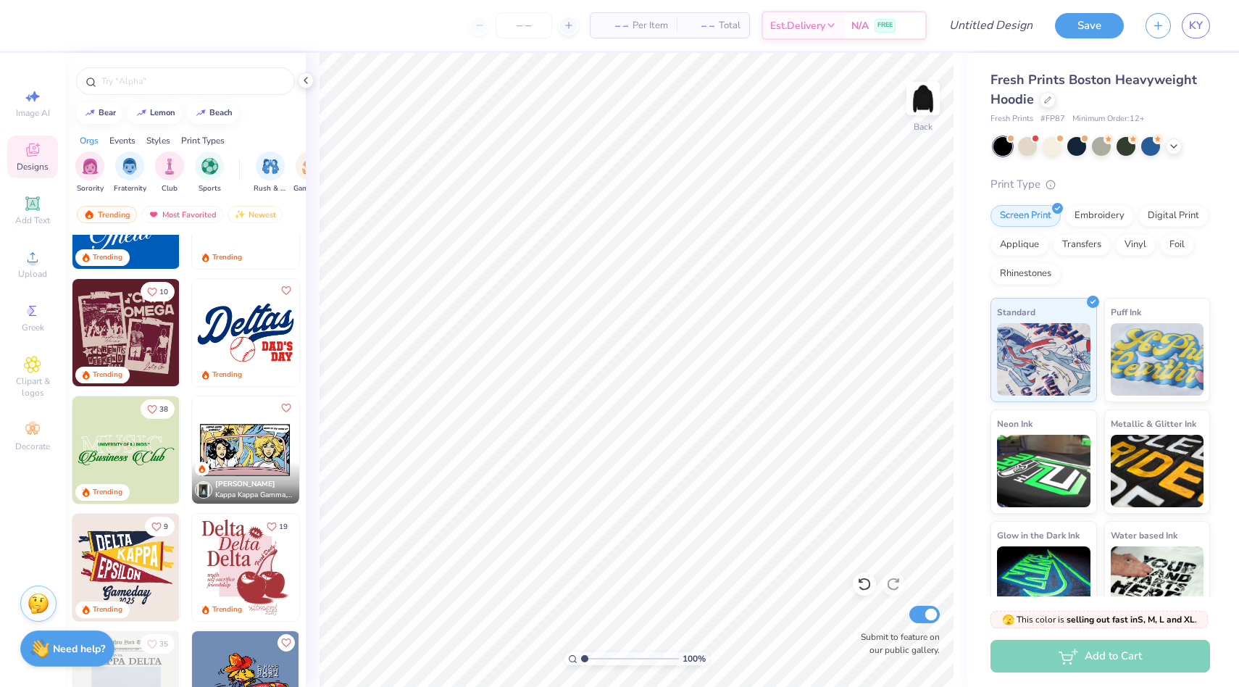
click at [256, 467] on div "Chloe Craven Kappa Kappa Gamma, Bucknell University" at bounding box center [245, 483] width 107 height 42
click at [33, 304] on icon at bounding box center [32, 310] width 17 height 17
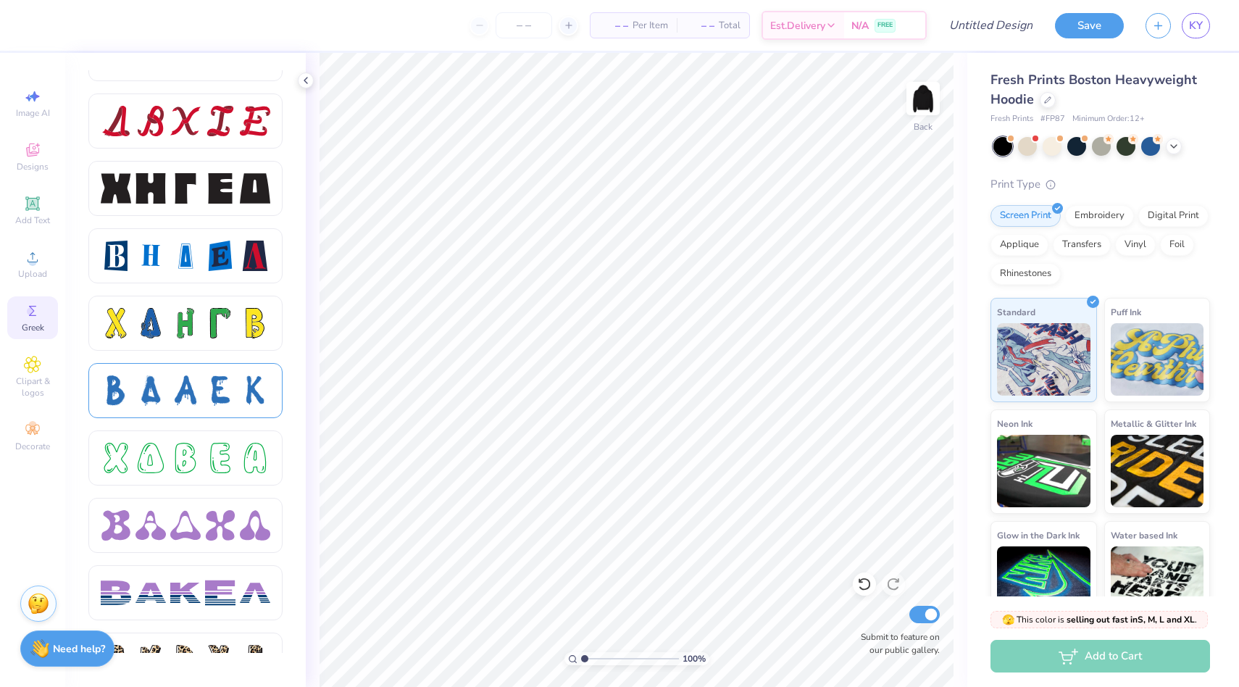
scroll to position [2315, 0]
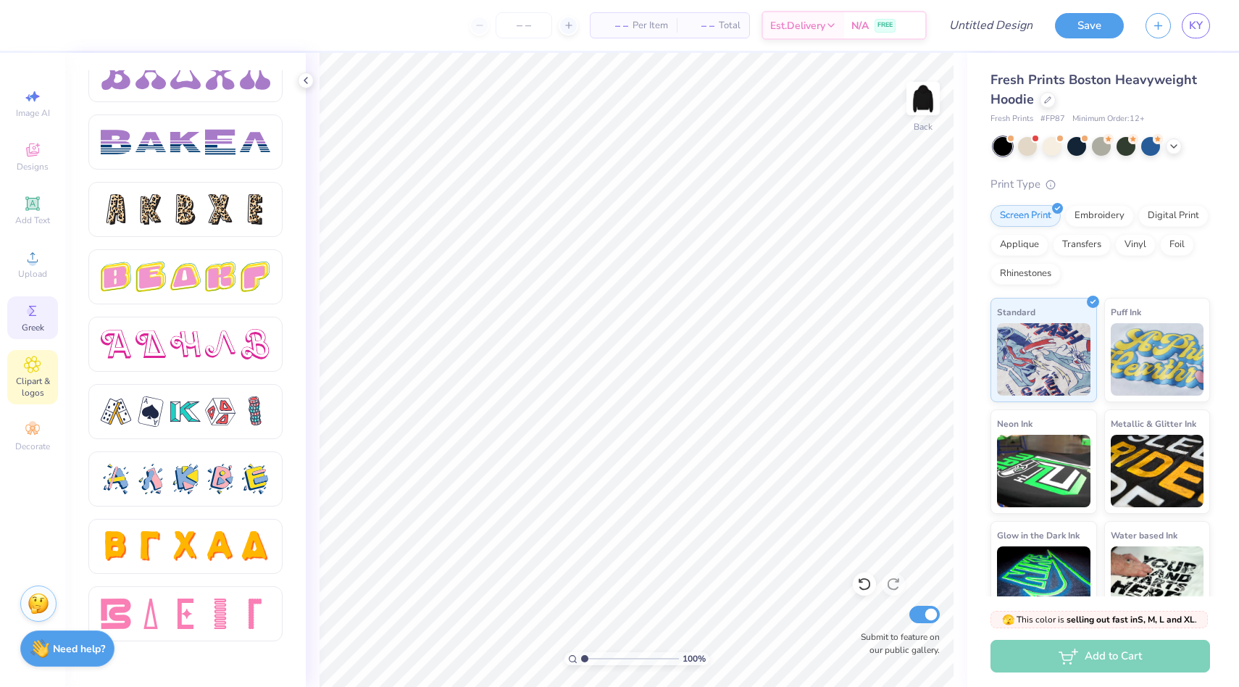
click at [25, 362] on icon at bounding box center [32, 364] width 17 height 17
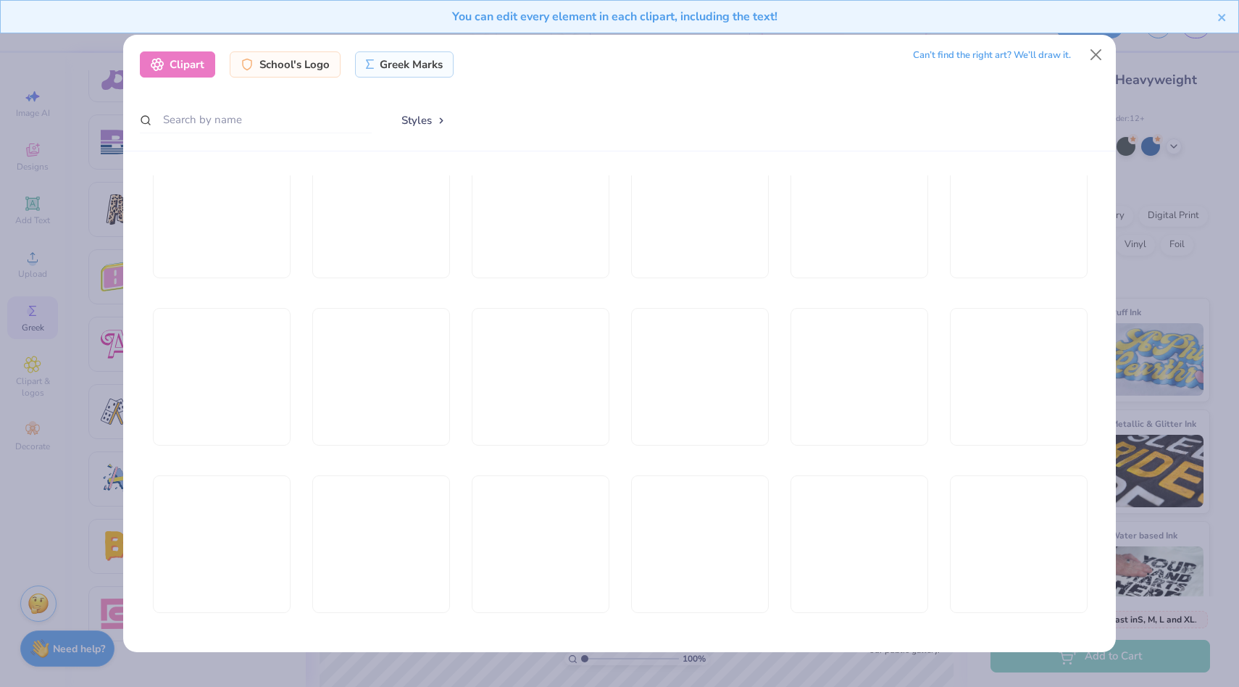
scroll to position [784, 0]
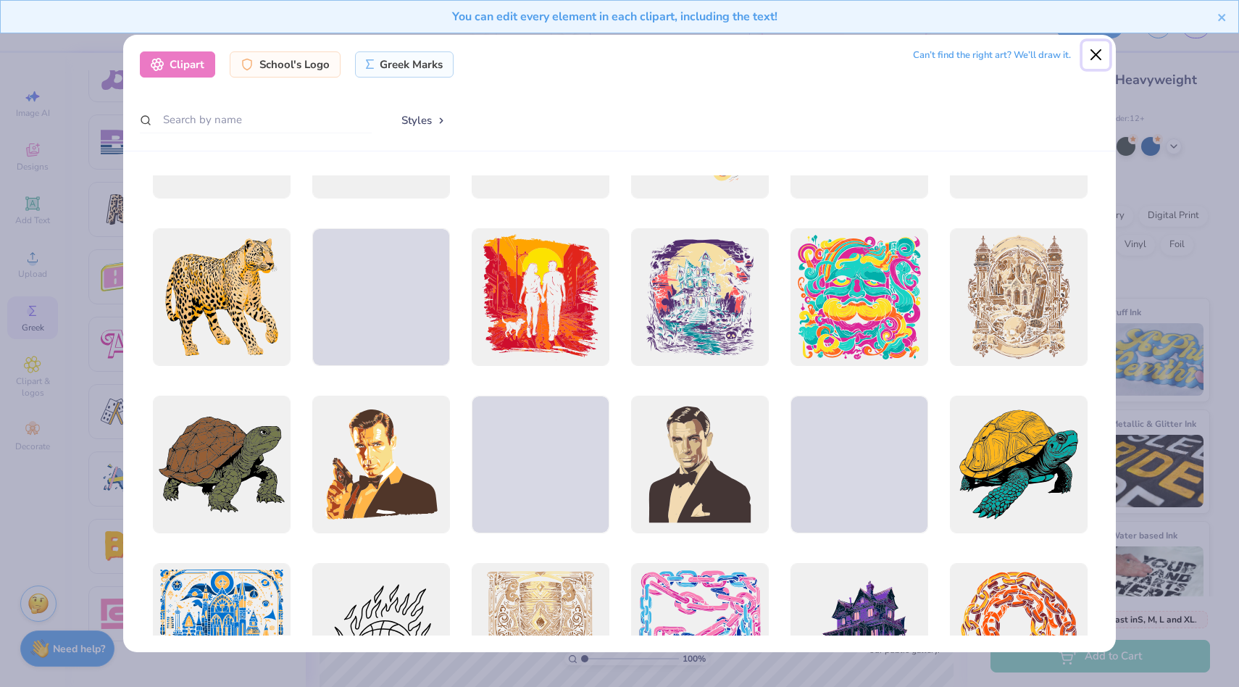
click at [1090, 50] on button "Close" at bounding box center [1097, 55] width 28 height 28
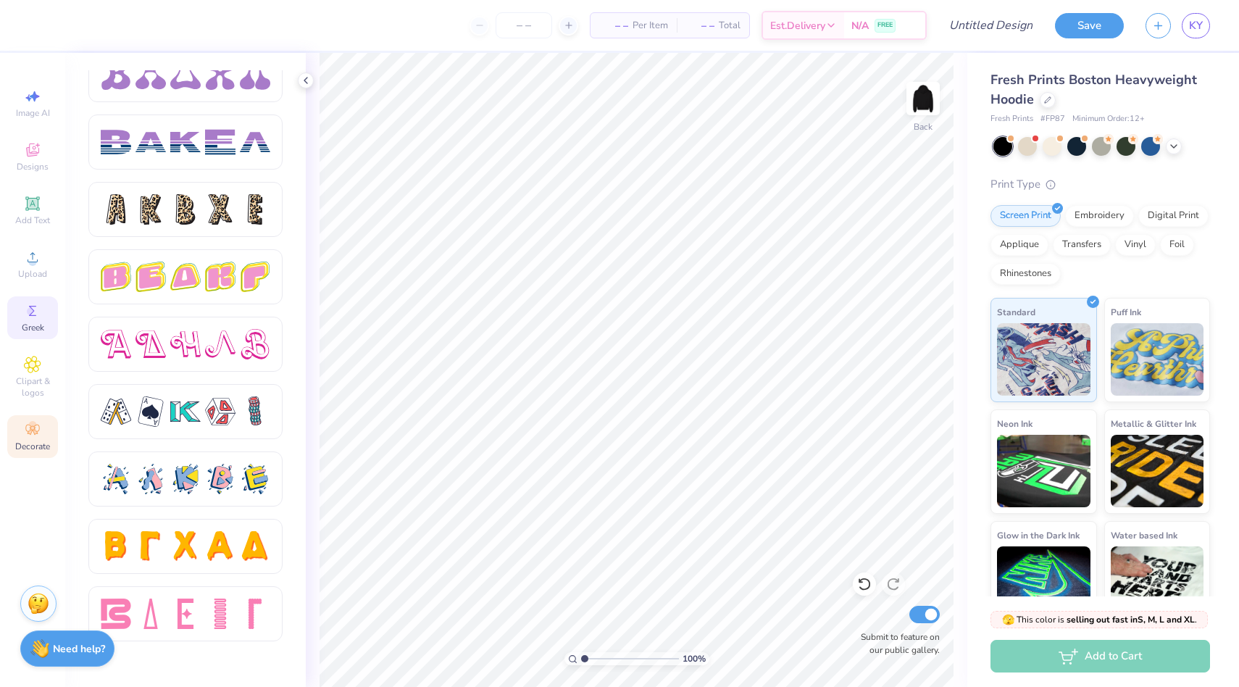
click at [47, 432] on div "Decorate" at bounding box center [32, 436] width 51 height 43
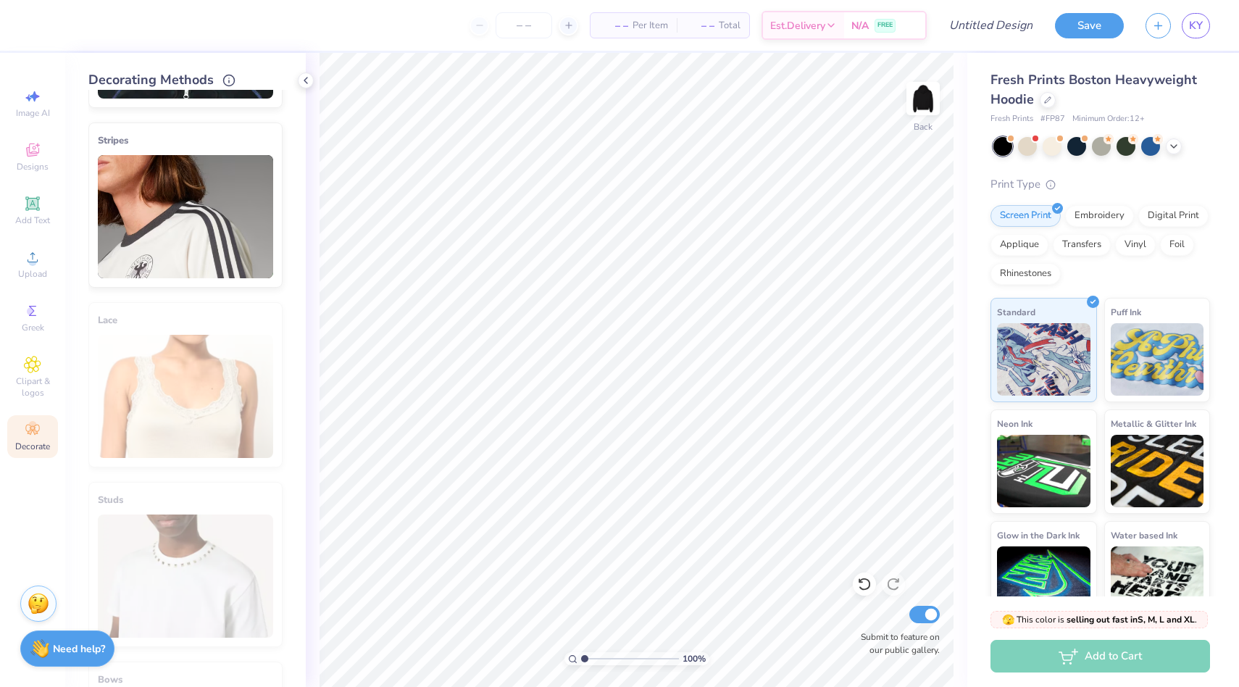
scroll to position [0, 0]
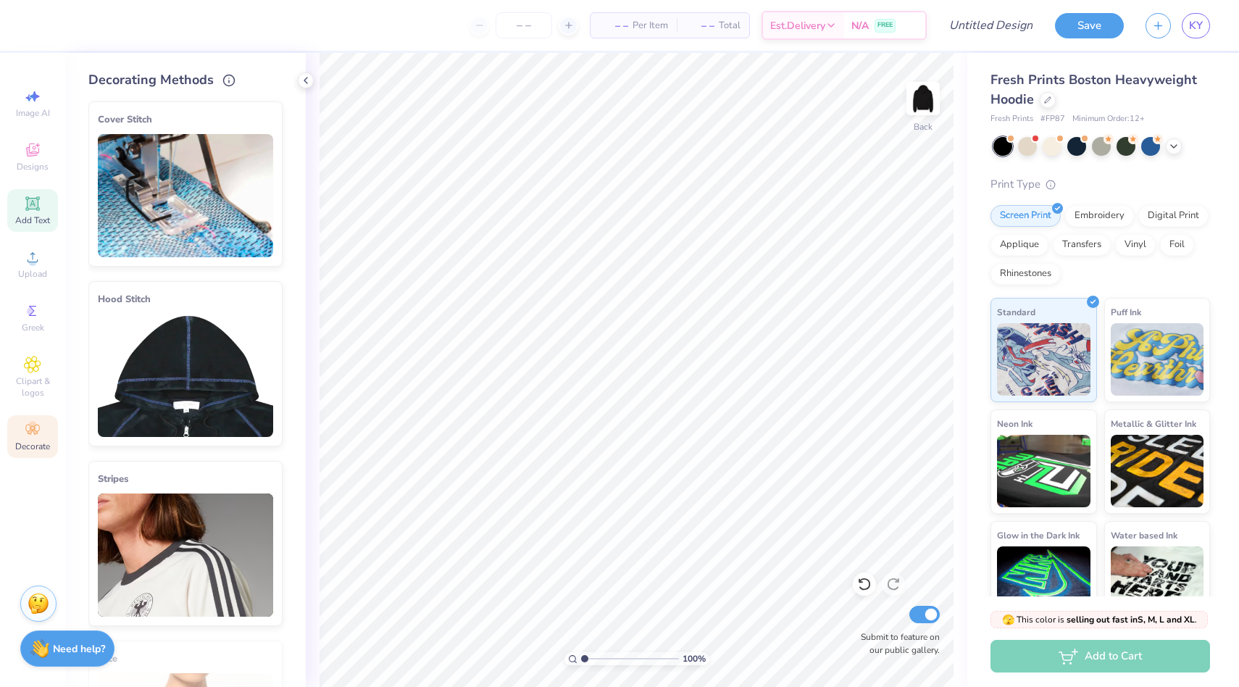
click at [32, 215] on span "Add Text" at bounding box center [32, 221] width 35 height 12
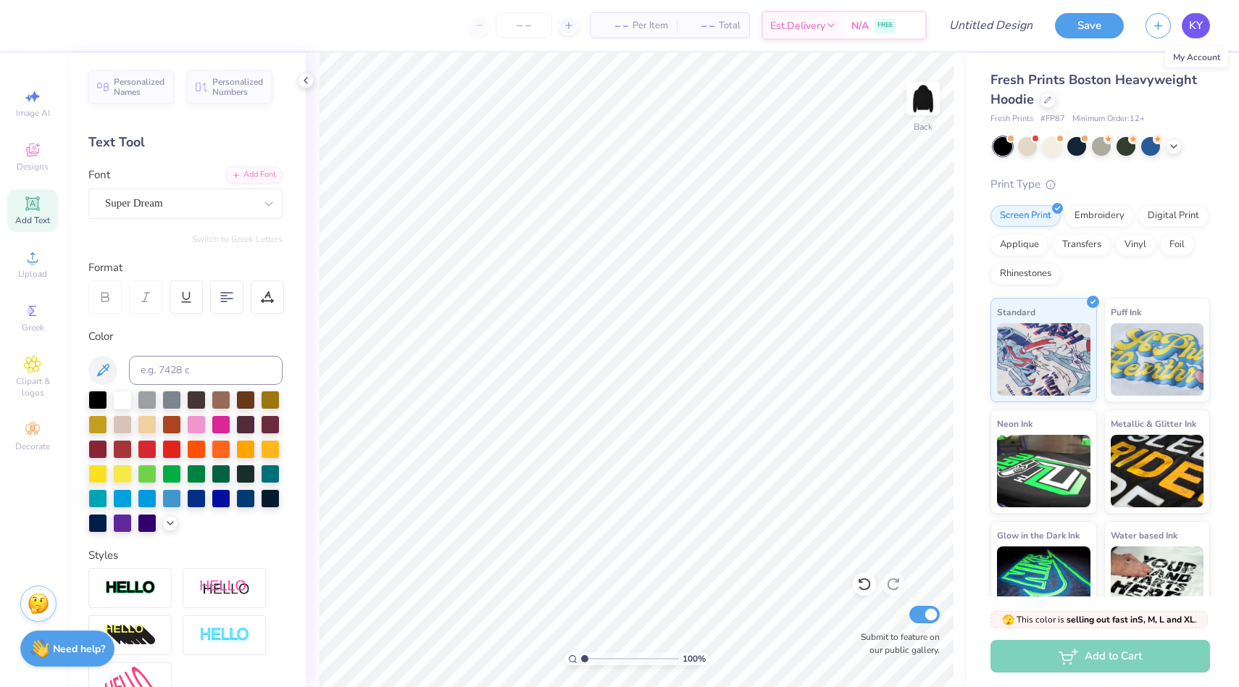
click at [1201, 22] on span "KY" at bounding box center [1196, 25] width 14 height 17
